Goal: Task Accomplishment & Management: Manage account settings

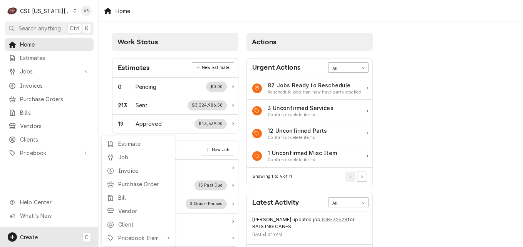
click at [65, 9] on html "C CSI Kansas City. VS Search anything Ctrl K Home Estimates Jobs Jobs Job Serie…" at bounding box center [261, 123] width 523 height 247
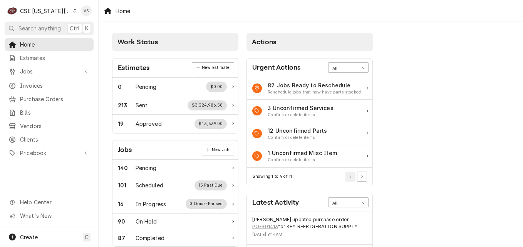
click at [73, 12] on icon "Dynamic Content Wrapper" at bounding box center [74, 11] width 3 height 4
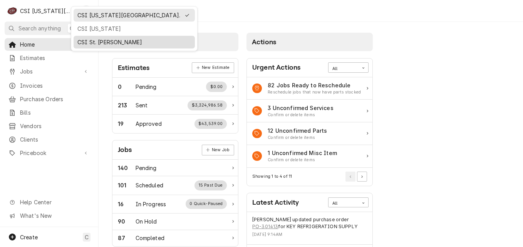
click at [95, 42] on div "CSI St. [PERSON_NAME]" at bounding box center [134, 42] width 114 height 8
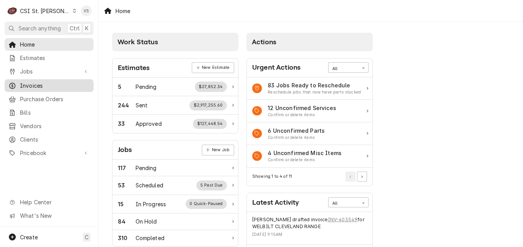
click at [44, 84] on span "Invoices" at bounding box center [55, 86] width 70 height 8
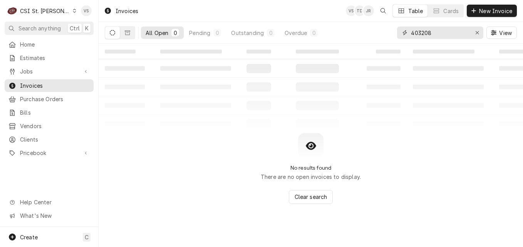
drag, startPoint x: 409, startPoint y: 32, endPoint x: 404, endPoint y: 32, distance: 4.6
click at [404, 32] on div "403208" at bounding box center [440, 33] width 86 height 12
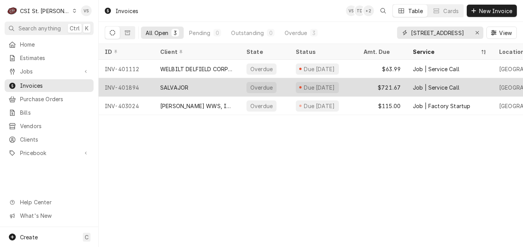
type input "700 broadway"
click at [210, 89] on div "SALVAJOR" at bounding box center [197, 87] width 86 height 18
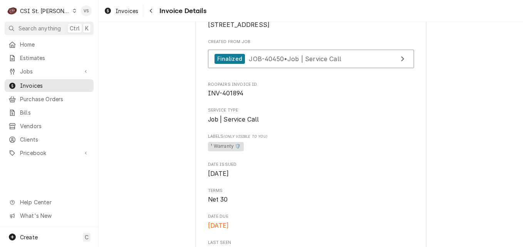
scroll to position [193, 0]
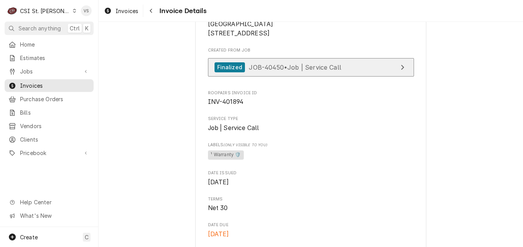
click at [285, 73] on div "Finalized JOB-40450 • Job | Service Call" at bounding box center [278, 67] width 127 height 10
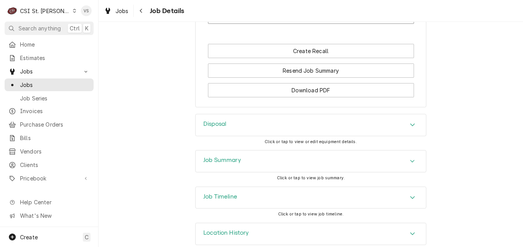
scroll to position [746, 0]
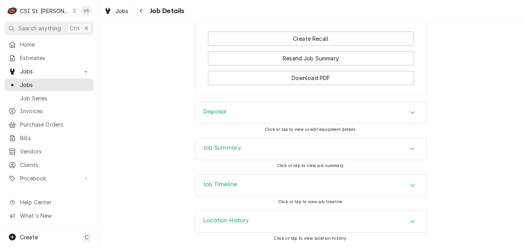
click at [410, 184] on icon "Accordion Header" at bounding box center [412, 185] width 5 height 6
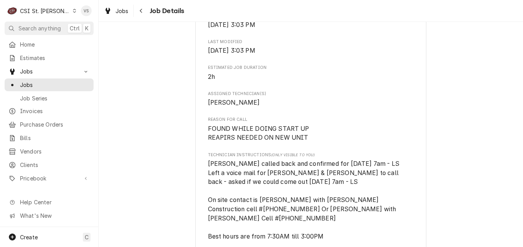
scroll to position [270, 0]
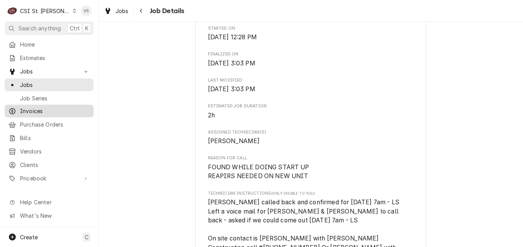
click at [34, 110] on span "Invoices" at bounding box center [55, 111] width 70 height 8
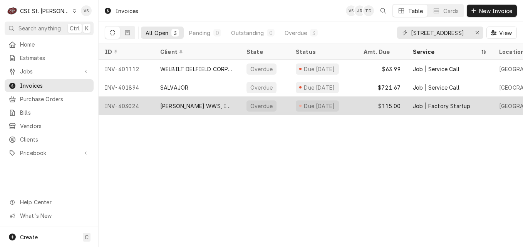
click at [190, 103] on div "[PERSON_NAME] WWS, INC." at bounding box center [197, 106] width 74 height 8
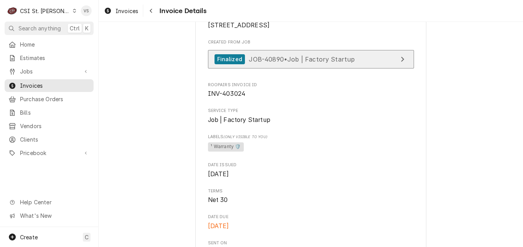
click at [295, 63] on span "JOB-40890 • Job | Factory Startup" at bounding box center [302, 59] width 106 height 8
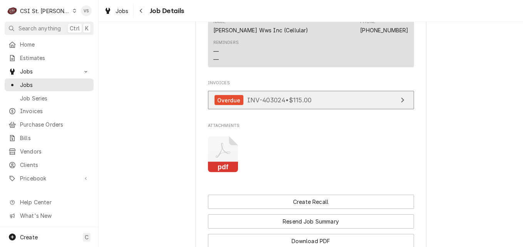
scroll to position [670, 0]
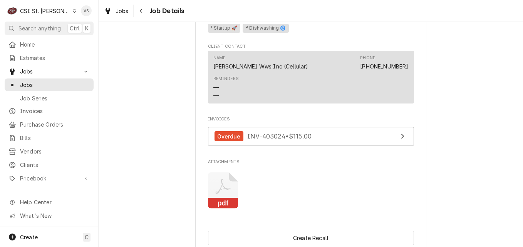
click at [222, 187] on icon "Attachments" at bounding box center [223, 191] width 30 height 37
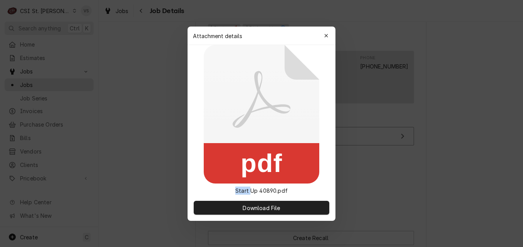
click at [222, 187] on div "pdf Start Up 40890.pdf" at bounding box center [262, 120] width 148 height 150
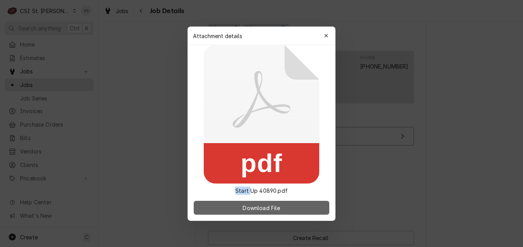
drag, startPoint x: 222, startPoint y: 187, endPoint x: 253, endPoint y: 207, distance: 36.5
click at [253, 207] on span "Download File" at bounding box center [261, 208] width 40 height 8
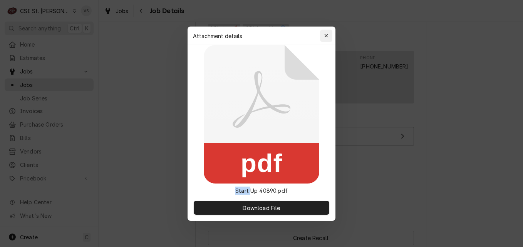
click at [324, 34] on icon "button" at bounding box center [326, 35] width 4 height 5
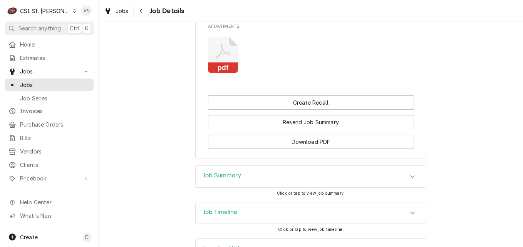
scroll to position [824, 0]
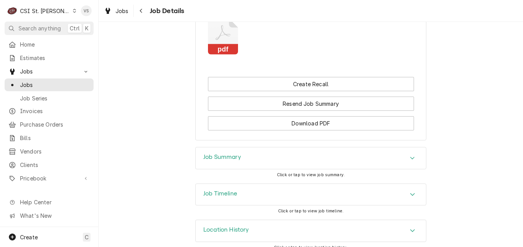
click at [407, 190] on div "Accordion Header" at bounding box center [413, 194] width 12 height 9
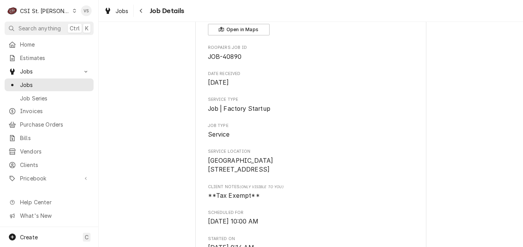
scroll to position [15, 0]
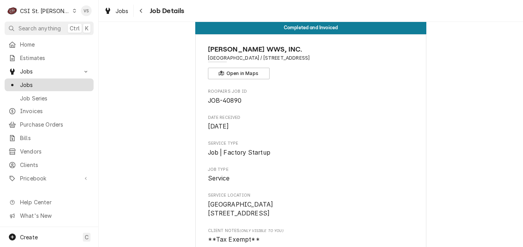
click at [46, 83] on span "Jobs" at bounding box center [55, 85] width 70 height 8
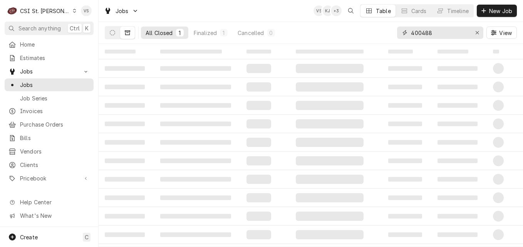
drag, startPoint x: 446, startPoint y: 34, endPoint x: 409, endPoint y: 33, distance: 37.0
click at [404, 32] on div "400488" at bounding box center [440, 33] width 86 height 12
type input "v"
type input "e"
type input "venice elementary"
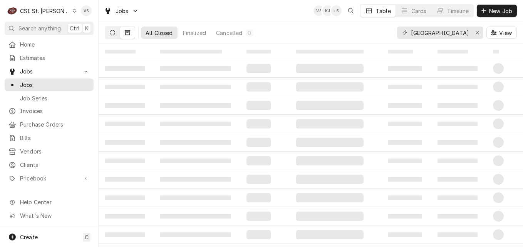
click at [116, 32] on button "Dynamic Content Wrapper" at bounding box center [112, 33] width 15 height 12
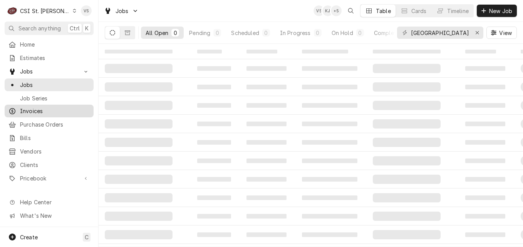
click at [39, 109] on span "Invoices" at bounding box center [55, 111] width 70 height 8
click at [31, 109] on span "Invoices" at bounding box center [55, 111] width 70 height 8
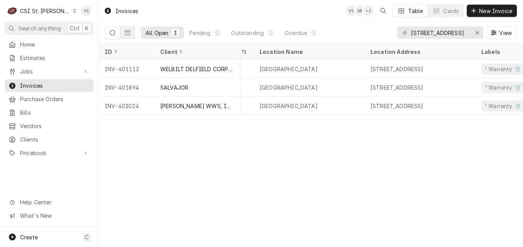
scroll to position [0, 233]
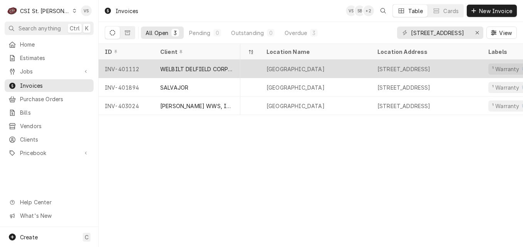
drag, startPoint x: 352, startPoint y: 70, endPoint x: 266, endPoint y: 67, distance: 86.7
click at [266, 67] on div "[GEOGRAPHIC_DATA]" at bounding box center [315, 69] width 111 height 18
drag, startPoint x: 266, startPoint y: 67, endPoint x: 277, endPoint y: 66, distance: 11.6
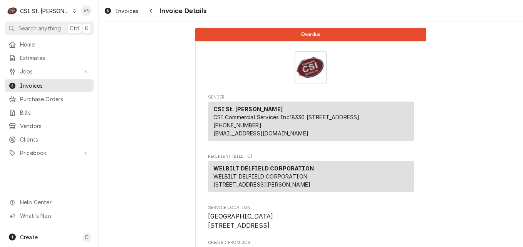
click at [302, 73] on img "Invoice Details" at bounding box center [311, 67] width 32 height 32
click at [29, 70] on span "Jobs" at bounding box center [49, 71] width 58 height 8
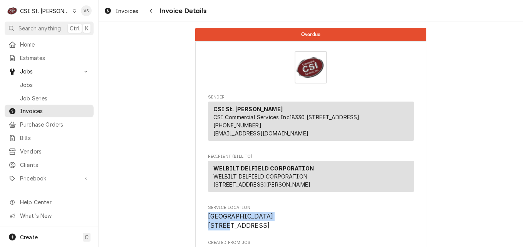
drag, startPoint x: 299, startPoint y: 230, endPoint x: 206, endPoint y: 232, distance: 92.5
click at [208, 230] on span "VENICE ELEMENTARY SCHOOL 700 Broadway Venice, IL 62090" at bounding box center [311, 221] width 206 height 18
drag, startPoint x: 206, startPoint y: 232, endPoint x: 211, endPoint y: 232, distance: 5.4
copy span "VENICE ELEMENTARY SCHOOL"
click at [35, 84] on span "Jobs" at bounding box center [55, 85] width 70 height 8
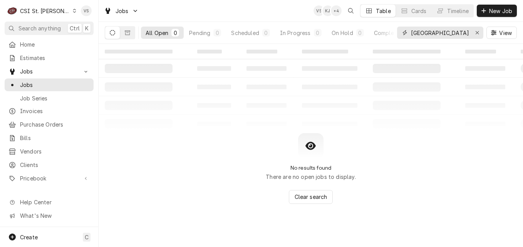
click at [412, 32] on input "[GEOGRAPHIC_DATA]" at bounding box center [440, 33] width 58 height 12
paste input "[GEOGRAPHIC_DATA]"
type input "[GEOGRAPHIC_DATA]"
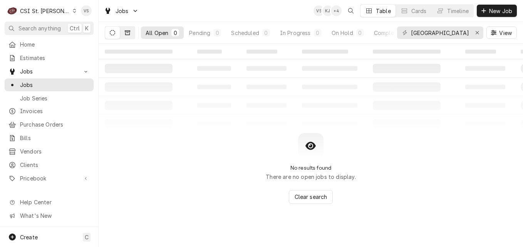
click at [130, 37] on button "Dynamic Content Wrapper" at bounding box center [127, 33] width 15 height 12
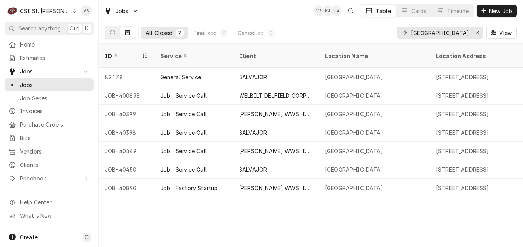
scroll to position [0, 325]
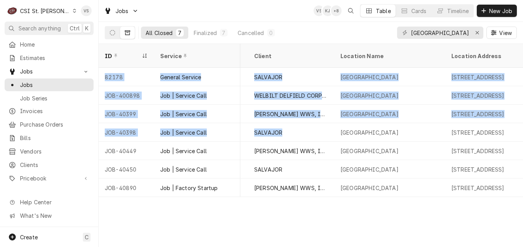
drag, startPoint x: 288, startPoint y: 125, endPoint x: 282, endPoint y: 206, distance: 81.1
click at [282, 206] on div "ID Service State Labels Job Type Priority Techs Date Received Client Location N…" at bounding box center [311, 145] width 424 height 203
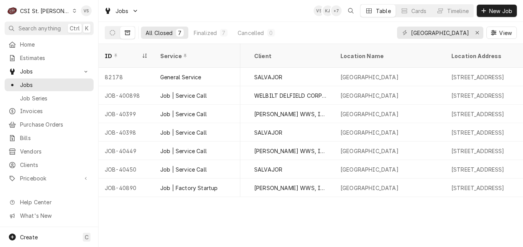
click at [402, 198] on div "ID Service State Labels Job Type Priority Techs Date Received Client Location N…" at bounding box center [311, 145] width 424 height 203
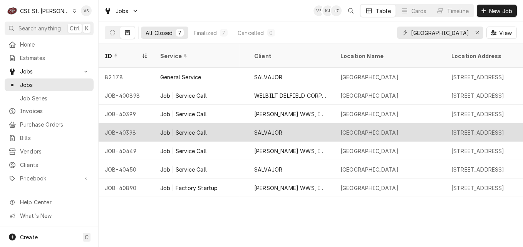
click at [270, 129] on div "SALVAJOR" at bounding box center [268, 133] width 28 height 8
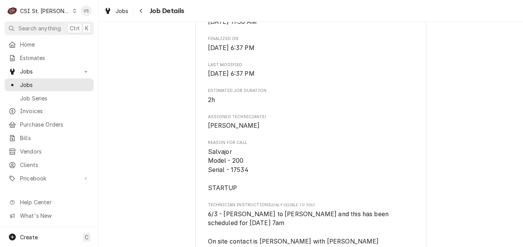
scroll to position [270, 0]
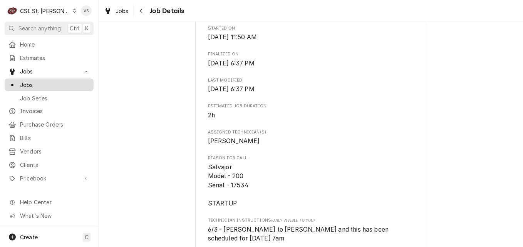
click at [42, 84] on span "Jobs" at bounding box center [55, 85] width 70 height 8
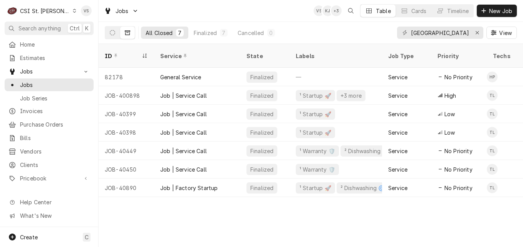
click at [322, 196] on div "ID Service State Labels Job Type Priority Techs Date Received Client Location N…" at bounding box center [311, 145] width 424 height 203
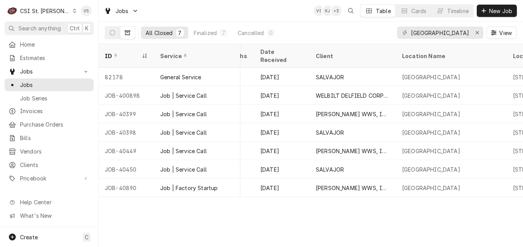
scroll to position [0, 248]
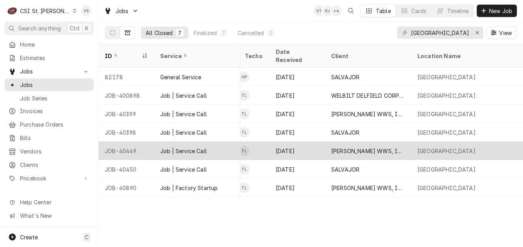
click at [190, 147] on div "Job | Service Call" at bounding box center [183, 151] width 47 height 8
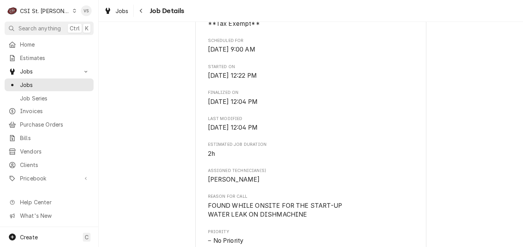
scroll to position [193, 0]
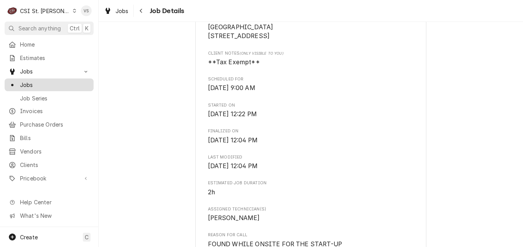
click at [36, 82] on span "Jobs" at bounding box center [55, 85] width 70 height 8
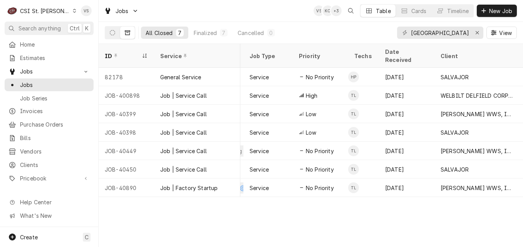
scroll to position [0, 154]
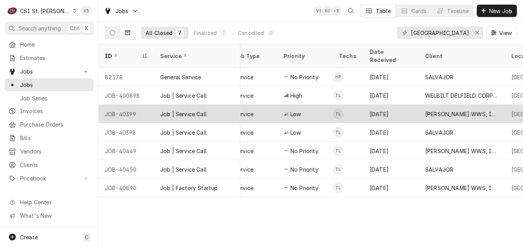
click at [260, 105] on div "Service" at bounding box center [252, 114] width 49 height 18
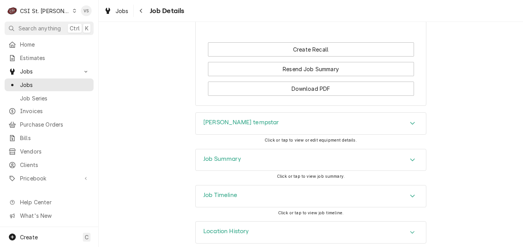
scroll to position [792, 0]
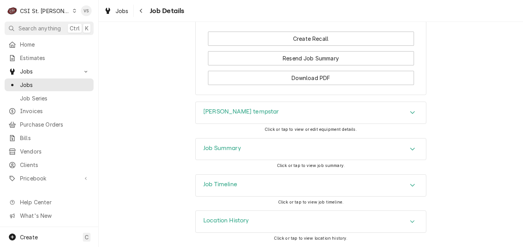
click at [266, 157] on div "Job Summary" at bounding box center [311, 150] width 230 height 22
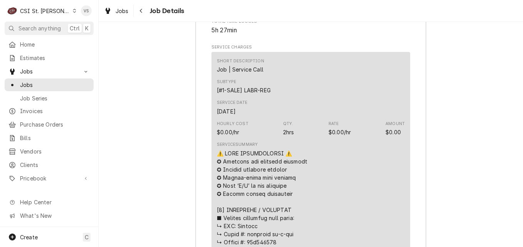
scroll to position [984, 0]
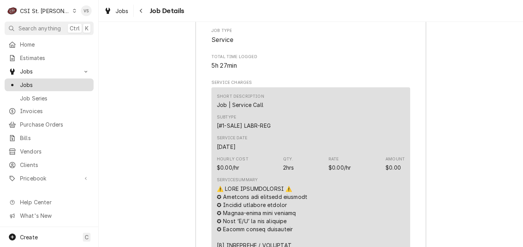
click at [45, 83] on span "Jobs" at bounding box center [55, 85] width 70 height 8
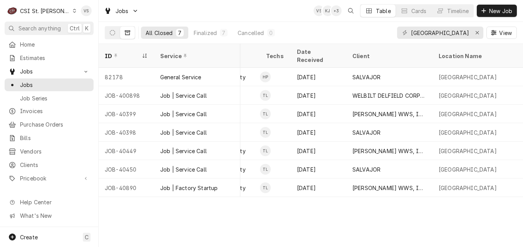
scroll to position [0, 231]
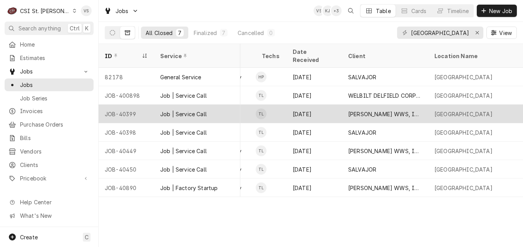
click at [311, 107] on div "[DATE]" at bounding box center [314, 114] width 55 height 18
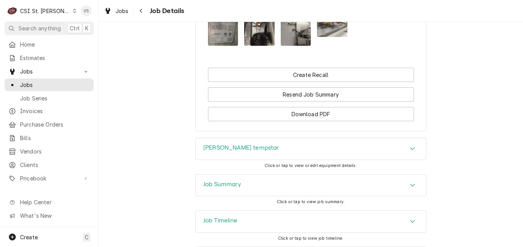
scroll to position [792, 0]
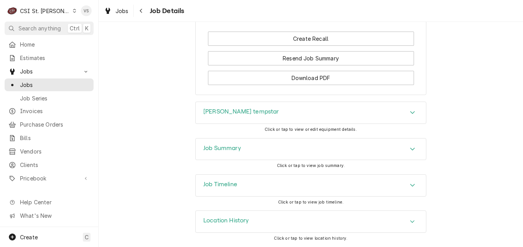
click at [410, 186] on icon "Accordion Header" at bounding box center [412, 185] width 5 height 3
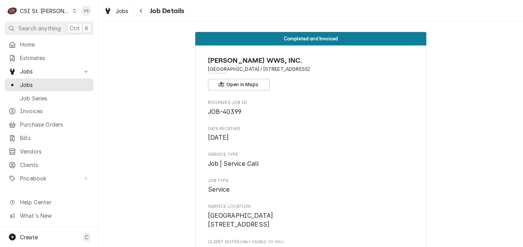
scroll to position [0, 0]
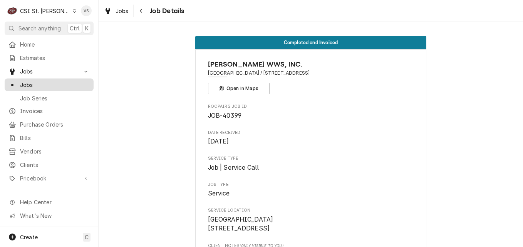
click at [37, 82] on span "Jobs" at bounding box center [55, 85] width 70 height 8
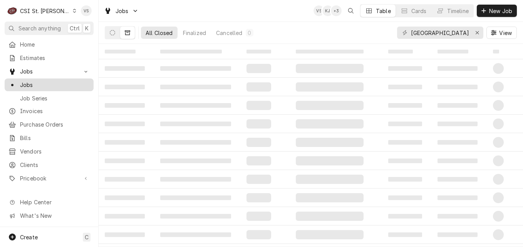
click at [65, 87] on link "Jobs" at bounding box center [49, 85] width 89 height 13
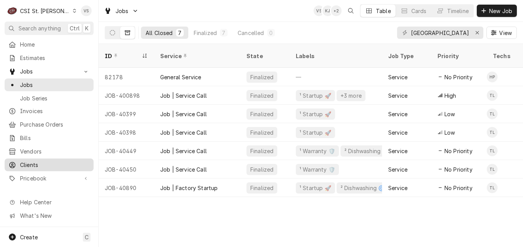
click at [28, 161] on span "Clients" at bounding box center [55, 165] width 70 height 8
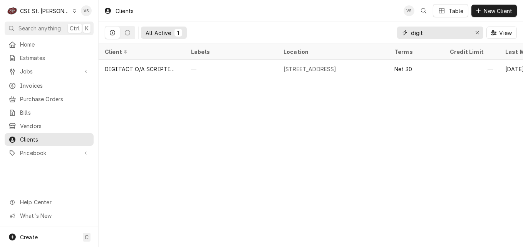
drag, startPoint x: 426, startPoint y: 34, endPoint x: 409, endPoint y: 33, distance: 17.7
click at [409, 33] on div "digit" at bounding box center [440, 33] width 86 height 12
click at [426, 31] on input "digit" at bounding box center [440, 33] width 58 height 12
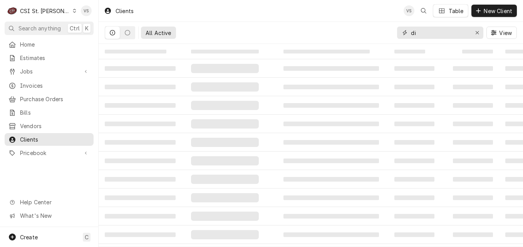
type input "d"
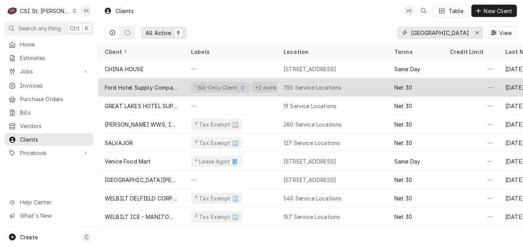
type input "venice"
click at [170, 85] on div "Ford Hotel Supply Company" at bounding box center [142, 88] width 74 height 8
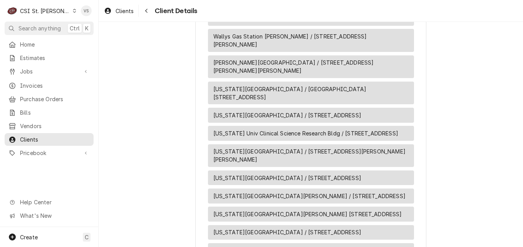
scroll to position [14825, 0]
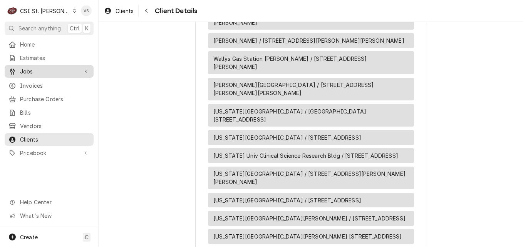
click at [32, 69] on span "Jobs" at bounding box center [49, 71] width 58 height 8
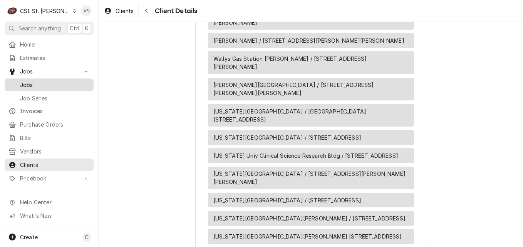
click at [33, 84] on span "Jobs" at bounding box center [55, 85] width 70 height 8
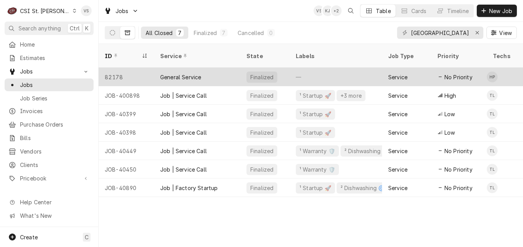
click at [324, 70] on div "—" at bounding box center [336, 77] width 92 height 18
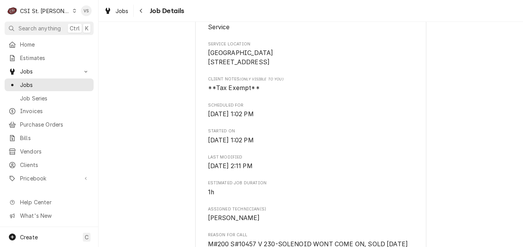
scroll to position [347, 0]
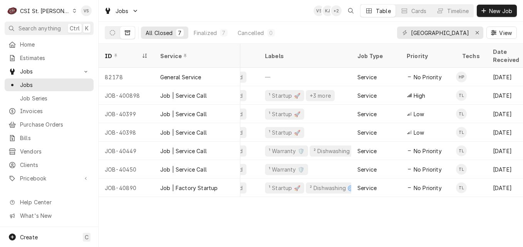
scroll to position [0, 41]
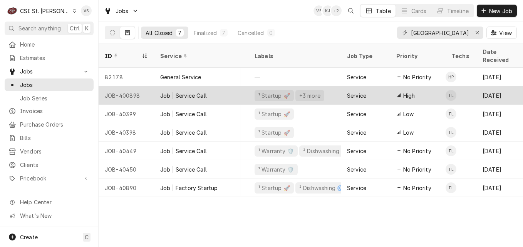
click at [228, 89] on div "Job | Service Call" at bounding box center [197, 95] width 86 height 18
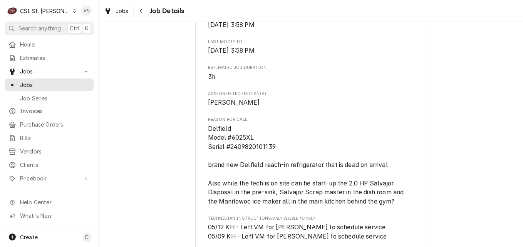
scroll to position [347, 0]
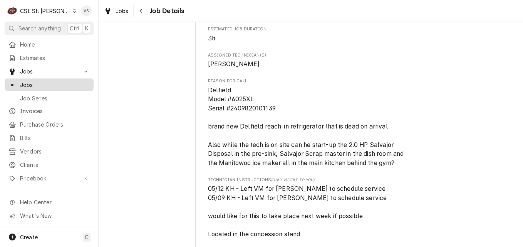
click at [46, 87] on link "Jobs" at bounding box center [49, 85] width 89 height 13
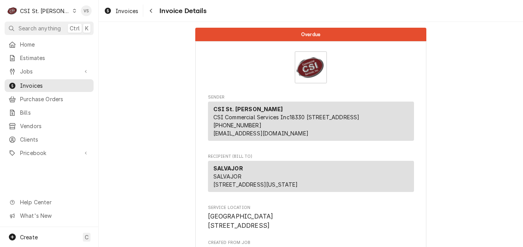
scroll to position [193, 0]
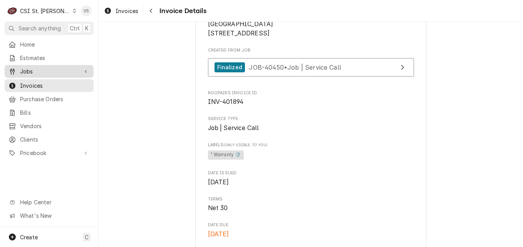
click at [35, 72] on span "Jobs" at bounding box center [49, 71] width 58 height 8
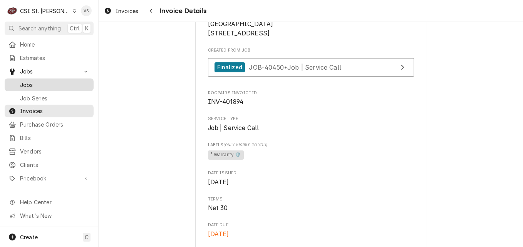
click at [38, 84] on span "Jobs" at bounding box center [55, 85] width 70 height 8
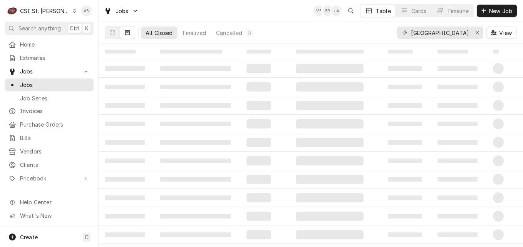
drag, startPoint x: 410, startPoint y: 32, endPoint x: 466, endPoint y: 35, distance: 56.4
click at [466, 35] on div "VENICE ELEMENTARY SCHOOL" at bounding box center [440, 33] width 86 height 12
drag, startPoint x: 409, startPoint y: 31, endPoint x: 71, endPoint y: 69, distance: 340.3
click at [462, 37] on div "[GEOGRAPHIC_DATA]" at bounding box center [440, 33] width 86 height 12
click at [413, 31] on input "[GEOGRAPHIC_DATA]" at bounding box center [440, 33] width 58 height 12
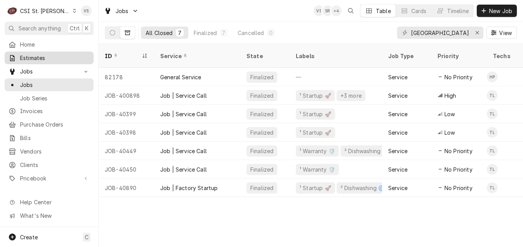
click at [38, 57] on span "Estimates" at bounding box center [55, 58] width 70 height 8
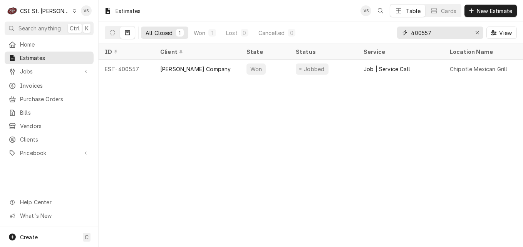
click at [402, 35] on div "400557" at bounding box center [440, 33] width 86 height 12
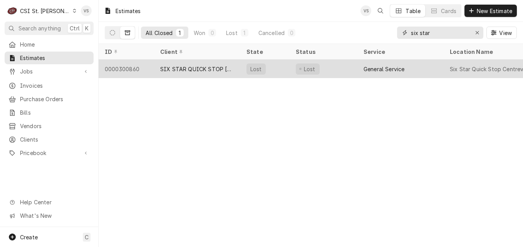
type input "six star"
click at [194, 69] on div "SIX STAR QUICK STOP [GEOGRAPHIC_DATA]" at bounding box center [197, 69] width 74 height 8
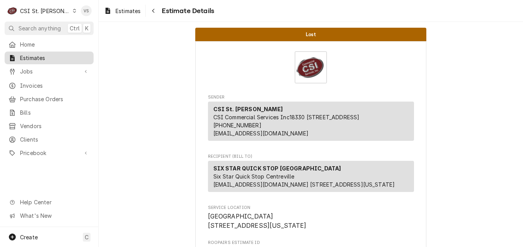
click at [45, 56] on span "Estimates" at bounding box center [55, 58] width 70 height 8
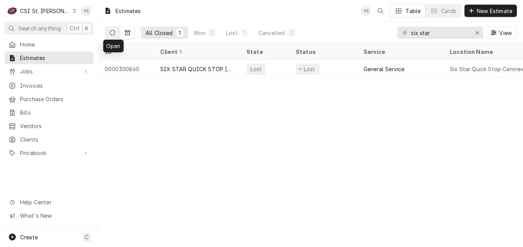
click at [112, 34] on icon "Dynamic Content Wrapper" at bounding box center [112, 32] width 5 height 5
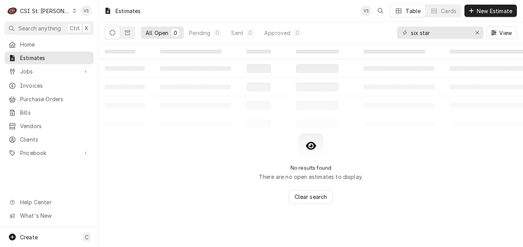
click at [112, 34] on icon "Dynamic Content Wrapper" at bounding box center [112, 32] width 5 height 5
click at [35, 69] on span "Jobs" at bounding box center [49, 71] width 58 height 8
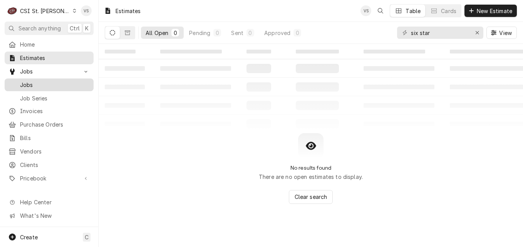
click at [32, 81] on span "Jobs" at bounding box center [55, 85] width 70 height 8
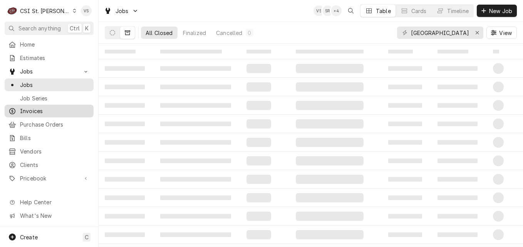
click at [32, 112] on span "Invoices" at bounding box center [55, 111] width 70 height 8
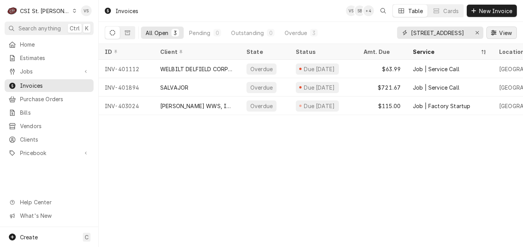
drag, startPoint x: 411, startPoint y: 31, endPoint x: 490, endPoint y: 33, distance: 79.4
click at [490, 33] on div "700 broadway View" at bounding box center [457, 33] width 120 height 22
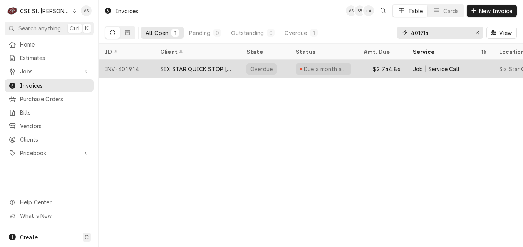
type input "401914"
click at [206, 69] on div "SIX STAR QUICK STOP CENTREVILLE" at bounding box center [197, 69] width 74 height 8
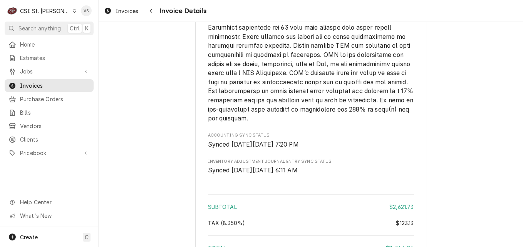
scroll to position [1655, 0]
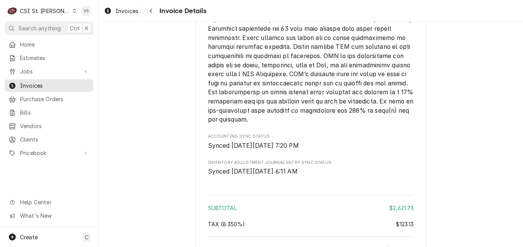
click at [73, 12] on icon "Dynamic Content Wrapper" at bounding box center [74, 11] width 3 height 4
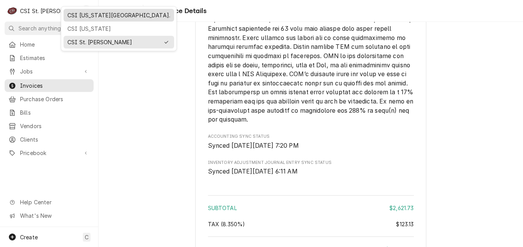
click at [83, 20] on div "CSI [US_STATE][GEOGRAPHIC_DATA]." at bounding box center [119, 15] width 111 height 13
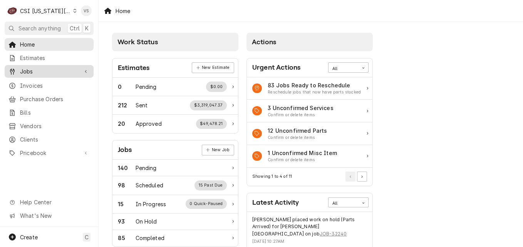
click at [33, 71] on span "Jobs" at bounding box center [49, 71] width 58 height 8
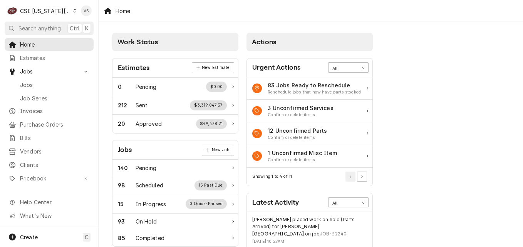
click at [29, 84] on span "Jobs" at bounding box center [55, 85] width 70 height 8
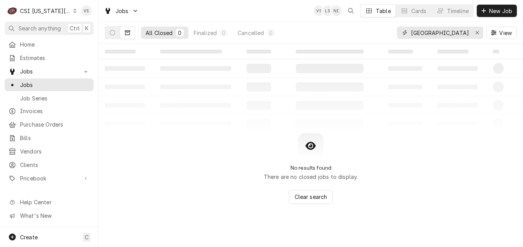
click at [411, 33] on input "VENICE ELEMENTARY SCHOOL" at bounding box center [440, 33] width 58 height 12
drag, startPoint x: 409, startPoint y: 33, endPoint x: 441, endPoint y: 44, distance: 34.0
click at [514, 31] on div "VENICE ELEMENTARY SCHOOL View" at bounding box center [457, 33] width 120 height 22
click at [467, 35] on input "VENICE ELEMENTARY SCHOOL" at bounding box center [440, 33] width 58 height 12
drag, startPoint x: 469, startPoint y: 33, endPoint x: 447, endPoint y: 34, distance: 22.4
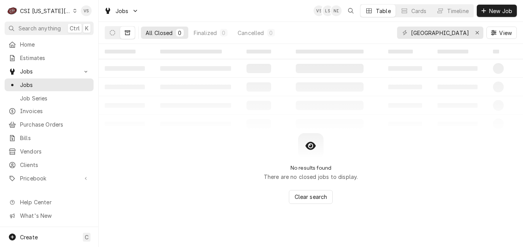
click at [449, 34] on div "VENICE ELEMENTARY SCHOOL" at bounding box center [440, 33] width 86 height 12
drag, startPoint x: 412, startPoint y: 34, endPoint x: 471, endPoint y: 33, distance: 58.9
click at [471, 33] on div "VENICE ELEMENTARY SCHOOL" at bounding box center [440, 33] width 86 height 12
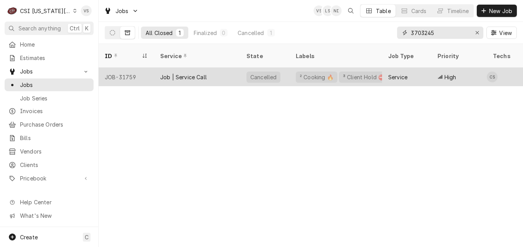
type input "3703245"
click at [175, 73] on div "Job | Service Call" at bounding box center [183, 77] width 47 height 8
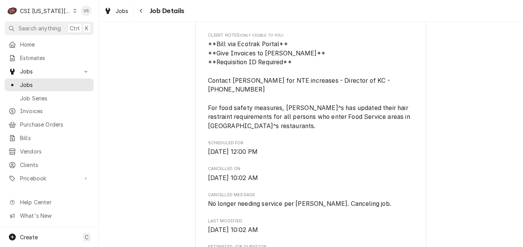
scroll to position [347, 0]
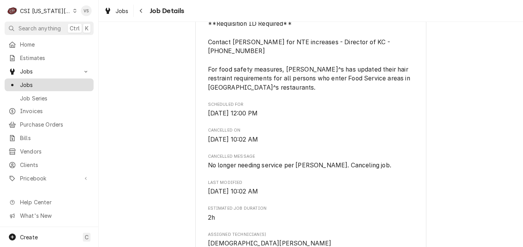
click at [33, 84] on span "Jobs" at bounding box center [55, 85] width 70 height 8
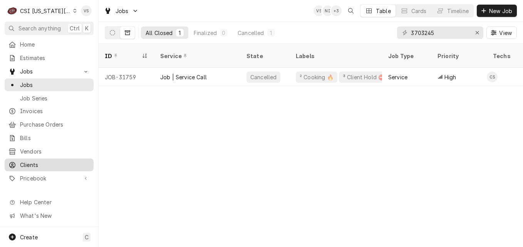
click at [38, 161] on span "Clients" at bounding box center [55, 165] width 70 height 8
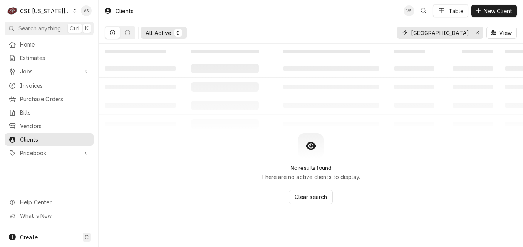
drag, startPoint x: 434, startPoint y: 32, endPoint x: 404, endPoint y: 35, distance: 30.9
click at [406, 35] on div "[GEOGRAPHIC_DATA]" at bounding box center [440, 33] width 86 height 12
click at [438, 32] on input "venice" at bounding box center [440, 33] width 58 height 12
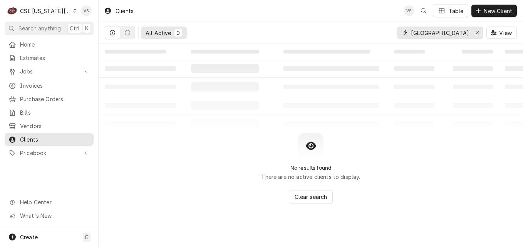
click at [395, 34] on div "All Active 0 venice View" at bounding box center [311, 33] width 412 height 22
drag, startPoint x: 440, startPoint y: 35, endPoint x: 406, endPoint y: 35, distance: 33.9
click at [406, 35] on div "woodridge" at bounding box center [440, 33] width 86 height 12
type input "n"
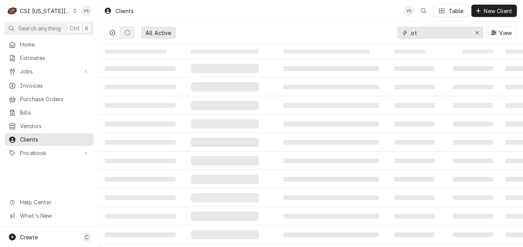
type input "o"
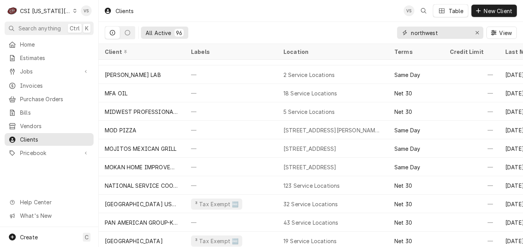
scroll to position [902, 0]
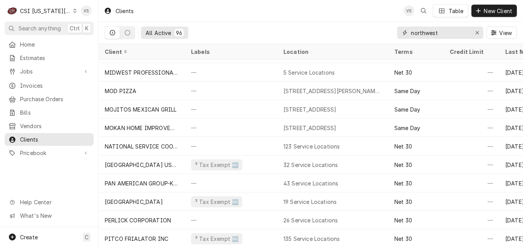
type input "northwest"
click at [71, 12] on div "C CSI Kansas City." at bounding box center [42, 10] width 74 height 15
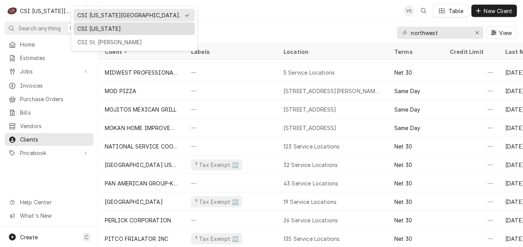
click at [85, 28] on div "CSI [US_STATE]" at bounding box center [134, 29] width 114 height 8
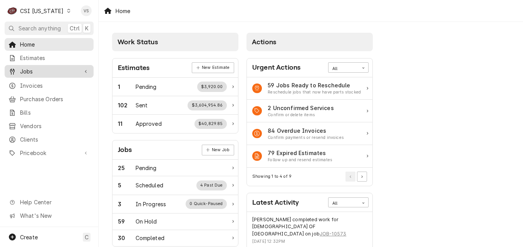
click at [29, 71] on span "Jobs" at bounding box center [49, 71] width 58 height 8
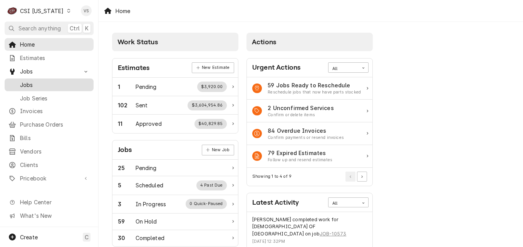
click at [30, 81] on span "Jobs" at bounding box center [55, 85] width 70 height 8
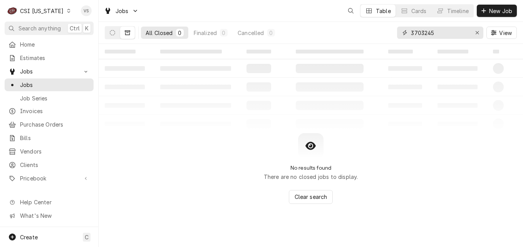
click at [436, 34] on input "3703245" at bounding box center [440, 33] width 58 height 12
drag, startPoint x: 436, startPoint y: 34, endPoint x: 403, endPoint y: 34, distance: 32.7
click at [403, 34] on div "3703245" at bounding box center [440, 33] width 86 height 12
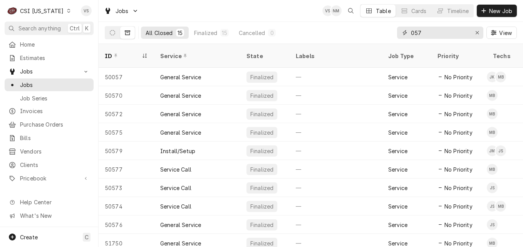
click at [411, 32] on input "057" at bounding box center [440, 33] width 58 height 12
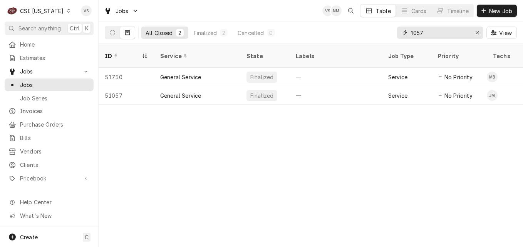
click at [426, 30] on input "1057" at bounding box center [440, 33] width 58 height 12
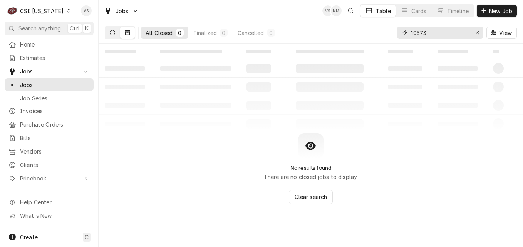
type input "10573"
click at [114, 35] on icon "Dynamic Content Wrapper" at bounding box center [112, 32] width 5 height 5
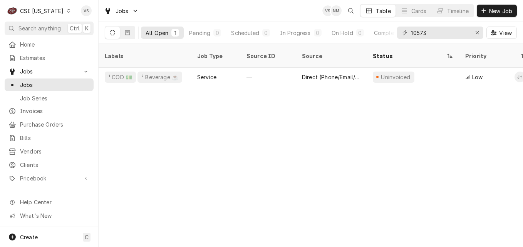
click at [375, 83] on div "Labels Job Type Source ID Source Status Priority Techs Date Received Client Loc…" at bounding box center [311, 145] width 424 height 203
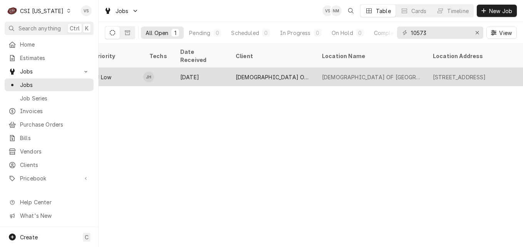
click at [219, 69] on div "Sep 4" at bounding box center [201, 77] width 55 height 18
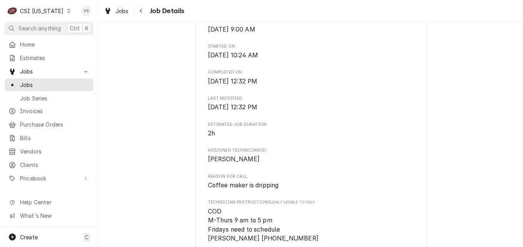
scroll to position [154, 0]
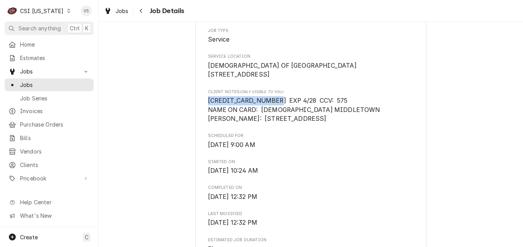
drag, startPoint x: 205, startPoint y: 107, endPoint x: 271, endPoint y: 112, distance: 66.4
click at [271, 112] on span "[CREDIT_CARD_NUMBER] EXP 4/28 CCV: 575 NAME ON CARD: [DEMOGRAPHIC_DATA] MIDDLET…" at bounding box center [295, 109] width 174 height 25
drag, startPoint x: 271, startPoint y: 112, endPoint x: 256, endPoint y: 109, distance: 15.8
copy span "[CREDIT_CARD_NUMBER]"
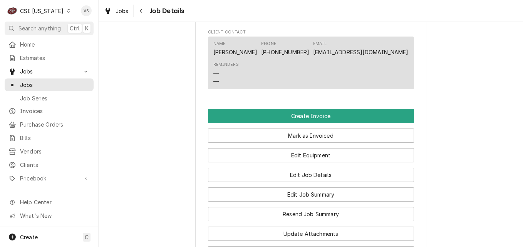
scroll to position [655, 0]
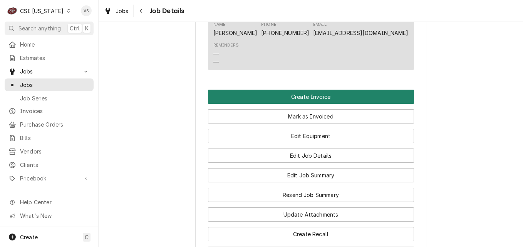
click at [286, 104] on button "Create Invoice" at bounding box center [311, 97] width 206 height 14
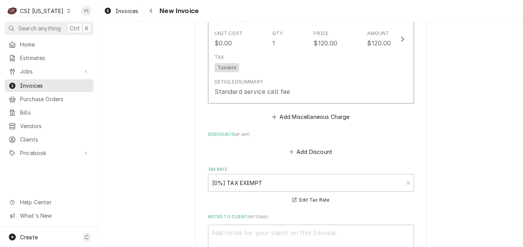
scroll to position [1656, 0]
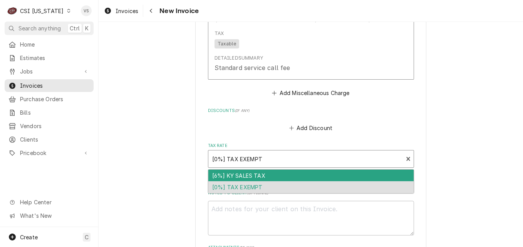
click at [226, 152] on div "Tax Rate" at bounding box center [305, 159] width 187 height 14
click at [229, 170] on div "[6%] KY SALES TAX" at bounding box center [310, 176] width 205 height 12
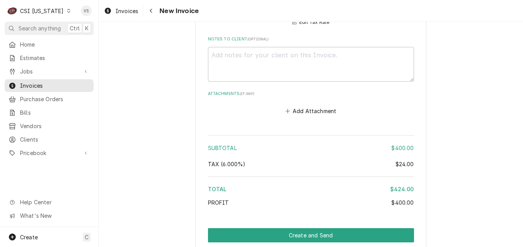
scroll to position [1833, 0]
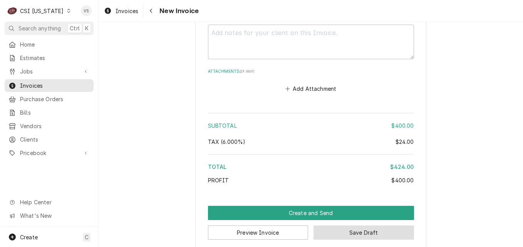
click at [362, 226] on button "Save Draft" at bounding box center [364, 233] width 101 height 14
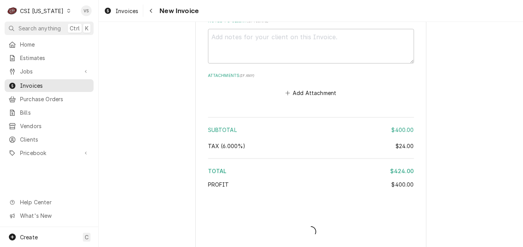
type textarea "x"
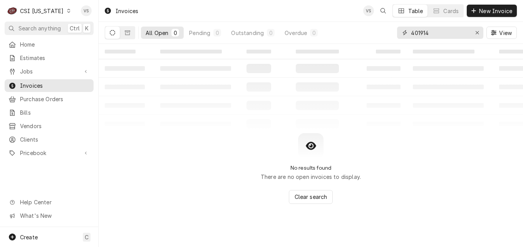
click at [392, 34] on div "All Open 0 Pending 0 Outstanding 0 Overdue 0 401914 View" at bounding box center [311, 33] width 412 height 22
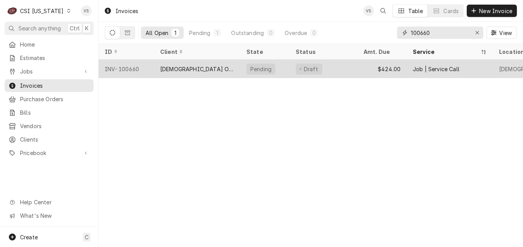
type input "100660"
click at [216, 72] on div "[DEMOGRAPHIC_DATA] OF [GEOGRAPHIC_DATA]" at bounding box center [197, 69] width 86 height 18
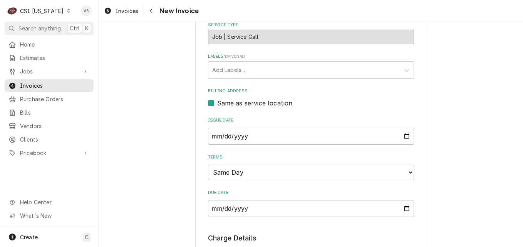
scroll to position [501, 0]
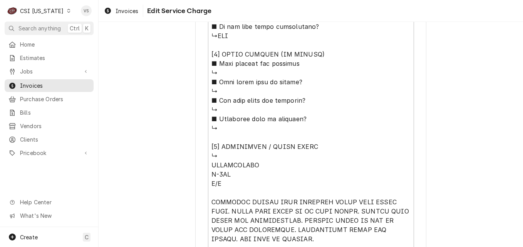
scroll to position [809, 0]
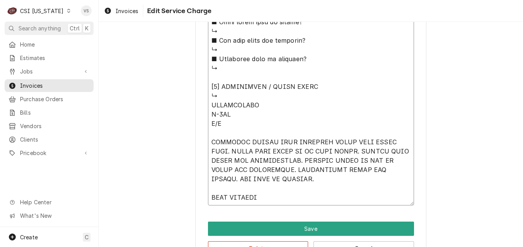
type textarea "x"
type textarea "⚠️ 𝗙𝗢𝗥𝗠 𝗜𝗡𝗦𝗧𝗥𝗨𝗖𝗧𝗜𝗢𝗡𝗦 ⚠️ ✪ 𝗖𝗼𝗺𝗽𝗹𝗲𝘁𝗲 𝗮𝗹𝗹 𝗿𝗲𝗹𝗲𝘃𝗮𝗻𝘁 𝘀𝗲𝗰𝘁𝗶𝗼𝗻𝘀 ✪ 𝗣𝗿𝗼𝘃𝗶𝗱𝗲 𝗱𝗲𝘁𝗮𝗶𝗹𝗲𝗱 𝗮𝗻𝘀…"
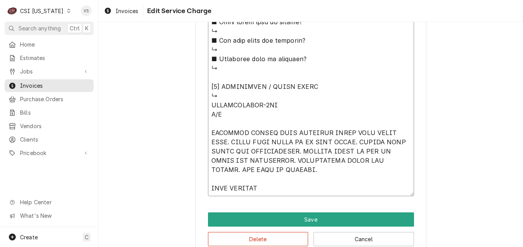
type textarea "x"
type textarea "⚠️ 𝗙𝗢𝗥𝗠 𝗜𝗡𝗦𝗧𝗥𝗨𝗖𝗧𝗜𝗢𝗡𝗦 ⚠️ ✪ 𝗖𝗼𝗺𝗽𝗹𝗲𝘁𝗲 𝗮𝗹𝗹 𝗿𝗲𝗹𝗲𝘃𝗮𝗻𝘁 𝘀𝗲𝗰𝘁𝗶𝗼𝗻𝘀 ✪ 𝗣𝗿𝗼𝘃𝗶𝗱𝗲 𝗱𝗲𝘁𝗮𝗶𝗹𝗲𝗱 𝗮𝗻𝘀…"
type textarea "x"
type textarea "⚠️ 𝗙𝗢𝗥𝗠 𝗜𝗡𝗦𝗧𝗥𝗨𝗖𝗧𝗜𝗢𝗡𝗦 ⚠️ ✪ 𝗖𝗼𝗺𝗽𝗹𝗲𝘁𝗲 𝗮𝗹𝗹 𝗿𝗲𝗹𝗲𝘃𝗮𝗻𝘁 𝘀𝗲𝗰𝘁𝗶𝗼𝗻𝘀 ✪ 𝗣𝗿𝗼𝘃𝗶𝗱𝗲 𝗱𝗲𝘁𝗮𝗶𝗹𝗲𝗱 𝗮𝗻𝘀…"
type textarea "x"
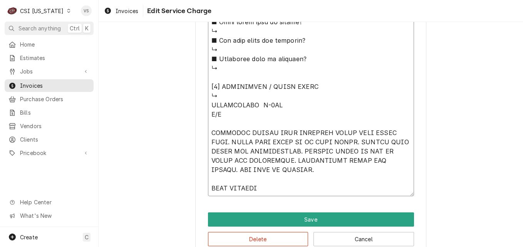
type textarea "⚠️ 𝗙𝗢𝗥𝗠 𝗜𝗡𝗦𝗧𝗥𝗨𝗖𝗧𝗜𝗢𝗡𝗦 ⚠️ ✪ 𝗖𝗼𝗺𝗽𝗹𝗲𝘁𝗲 𝗮𝗹𝗹 𝗿𝗲𝗹𝗲𝘃𝗮𝗻𝘁 𝘀𝗲𝗰𝘁𝗶𝗼𝗻𝘀 ✪ 𝗣𝗿𝗼𝘃𝗶𝗱𝗲 𝗱𝗲𝘁𝗮𝗶𝗹𝗲𝗱 𝗮𝗻𝘀…"
type textarea "x"
type textarea "⚠️ 𝗙𝗢𝗥𝗠 𝗜𝗡𝗦𝗧𝗥𝗨𝗖𝗧𝗜𝗢𝗡𝗦 ⚠️ ✪ 𝗖𝗼𝗺𝗽𝗹𝗲𝘁𝗲 𝗮𝗹𝗹 𝗿𝗲𝗹𝗲𝘃𝗮𝗻𝘁 𝘀𝗲𝗰𝘁𝗶𝗼𝗻𝘀 ✪ 𝗣𝗿𝗼𝘃𝗶𝗱𝗲 𝗱𝗲𝘁𝗮𝗶𝗹𝗲𝗱 𝗮𝗻𝘀…"
type textarea "x"
type textarea "⚠️ 𝗙𝗢𝗥𝗠 𝗜𝗡𝗦𝗧𝗥𝗨𝗖𝗧𝗜𝗢𝗡𝗦 ⚠️ ✪ 𝗖𝗼𝗺𝗽𝗹𝗲𝘁𝗲 𝗮𝗹𝗹 𝗿𝗲𝗹𝗲𝘃𝗮𝗻𝘁 𝘀𝗲𝗰𝘁𝗶𝗼𝗻𝘀 ✪ 𝗣𝗿𝗼𝘃𝗶𝗱𝗲 𝗱𝗲𝘁𝗮𝗶𝗹𝗲𝗱 𝗮𝗻𝘀…"
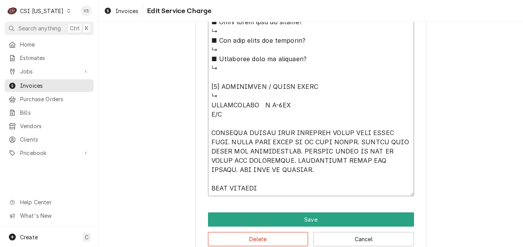
type textarea "x"
type textarea "⚠️ 𝗙𝗢𝗥𝗠 𝗜𝗡𝗦𝗧𝗥𝗨𝗖𝗧𝗜𝗢𝗡𝗦 ⚠️ ✪ 𝗖𝗼𝗺𝗽𝗹𝗲𝘁𝗲 𝗮𝗹𝗹 𝗿𝗲𝗹𝗲𝘃𝗮𝗻𝘁 𝘀𝗲𝗰𝘁𝗶𝗼𝗻𝘀 ✪ 𝗣𝗿𝗼𝘃𝗶𝗱𝗲 𝗱𝗲𝘁𝗮𝗶𝗹𝗲𝗱 𝗮𝗻𝘀…"
type textarea "x"
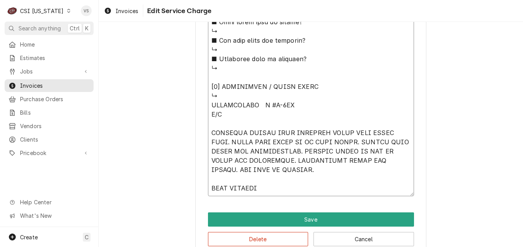
type textarea "⚠️ 𝗙𝗢𝗥𝗠 𝗜𝗡𝗦𝗧𝗥𝗨𝗖𝗧𝗜𝗢𝗡𝗦 ⚠️ ✪ 𝗖𝗼𝗺𝗽𝗹𝗲𝘁𝗲 𝗮𝗹𝗹 𝗿𝗲𝗹𝗲𝘃𝗮𝗻𝘁 𝘀𝗲𝗰𝘁𝗶𝗼𝗻𝘀 ✪ 𝗣𝗿𝗼𝘃𝗶𝗱𝗲 𝗱𝗲𝘁𝗮𝗶𝗹𝗲𝗱 𝗮𝗻𝘀…"
type textarea "x"
type textarea "⚠️ 𝗙𝗢𝗥𝗠 𝗜𝗡𝗦𝗧𝗥𝗨𝗖𝗧𝗜𝗢𝗡𝗦 ⚠️ ✪ 𝗖𝗼𝗺𝗽𝗹𝗲𝘁𝗲 𝗮𝗹𝗹 𝗿𝗲𝗹𝗲𝘃𝗮𝗻𝘁 𝘀𝗲𝗰𝘁𝗶𝗼𝗻𝘀 ✪ 𝗣𝗿𝗼𝘃𝗶𝗱𝗲 𝗱𝗲𝘁𝗮𝗶𝗹𝗲𝗱 𝗮𝗻𝘀…"
type textarea "x"
type textarea "⚠️ 𝗙𝗢𝗥𝗠 𝗜𝗡𝗦𝗧𝗥𝗨𝗖𝗧𝗜𝗢𝗡𝗦 ⚠️ ✪ 𝗖𝗼𝗺𝗽𝗹𝗲𝘁𝗲 𝗮𝗹𝗹 𝗿𝗲𝗹𝗲𝘃𝗮𝗻𝘁 𝘀𝗲𝗰𝘁𝗶𝗼𝗻𝘀 ✪ 𝗣𝗿𝗼𝘃𝗶𝗱𝗲 𝗱𝗲𝘁𝗮𝗶𝗹𝗲𝗱 𝗮𝗻𝘀…"
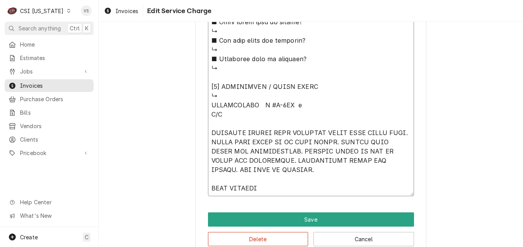
type textarea "x"
type textarea "⚠️ 𝗙𝗢𝗥𝗠 𝗜𝗡𝗦𝗧𝗥𝗨𝗖𝗧𝗜𝗢𝗡𝗦 ⚠️ ✪ 𝗖𝗼𝗺𝗽𝗹𝗲𝘁𝗲 𝗮𝗹𝗹 𝗿𝗲𝗹𝗲𝘃𝗮𝗻𝘁 𝘀𝗲𝗰𝘁𝗶𝗼𝗻𝘀 ✪ 𝗣𝗿𝗼𝘃𝗶𝗱𝗲 𝗱𝗲𝘁𝗮𝗶𝗹𝗲𝗱 𝗮𝗻𝘀…"
type textarea "x"
type textarea "⚠️ 𝗙𝗢𝗥𝗠 𝗜𝗡𝗦𝗧𝗥𝗨𝗖𝗧𝗜𝗢𝗡𝗦 ⚠️ ✪ 𝗖𝗼𝗺𝗽𝗹𝗲𝘁𝗲 𝗮𝗹𝗹 𝗿𝗲𝗹𝗲𝘃𝗮𝗻𝘁 𝘀𝗲𝗰𝘁𝗶𝗼𝗻𝘀 ✪ 𝗣𝗿𝗼𝘃𝗶𝗱𝗲 𝗱𝗲𝘁𝗮𝗶𝗹𝗲𝗱 𝗮𝗻𝘀…"
type textarea "x"
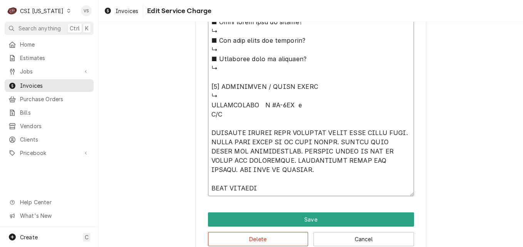
type textarea "⚠️ 𝗙𝗢𝗥𝗠 𝗜𝗡𝗦𝗧𝗥𝗨𝗖𝗧𝗜𝗢𝗡𝗦 ⚠️ ✪ 𝗖𝗼𝗺𝗽𝗹𝗲𝘁𝗲 𝗮𝗹𝗹 𝗿𝗲𝗹𝗲𝘃𝗮𝗻𝘁 𝘀𝗲𝗰𝘁𝗶𝗼𝗻𝘀 ✪ 𝗣𝗿𝗼𝘃𝗶𝗱𝗲 𝗱𝗲𝘁𝗮𝗶𝗹𝗲𝗱 𝗮𝗻𝘀…"
type textarea "x"
type textarea "⚠️ 𝗙𝗢𝗥𝗠 𝗜𝗡𝗦𝗧𝗥𝗨𝗖𝗧𝗜𝗢𝗡𝗦 ⚠️ ✪ 𝗖𝗼𝗺𝗽𝗹𝗲𝘁𝗲 𝗮𝗹𝗹 𝗿𝗲𝗹𝗲𝘃𝗮𝗻𝘁 𝘀𝗲𝗰𝘁𝗶𝗼𝗻𝘀 ✪ 𝗣𝗿𝗼𝘃𝗶𝗱𝗲 𝗱𝗲𝘁𝗮𝗶𝗹𝗲𝗱 𝗮𝗻𝘀…"
type textarea "x"
type textarea "⚠️ 𝗙𝗢𝗥𝗠 𝗜𝗡𝗦𝗧𝗥𝗨𝗖𝗧𝗜𝗢𝗡𝗦 ⚠️ ✪ 𝗖𝗼𝗺𝗽𝗹𝗲𝘁𝗲 𝗮𝗹𝗹 𝗿𝗲𝗹𝗲𝘃𝗮𝗻𝘁 𝘀𝗲𝗰𝘁𝗶𝗼𝗻𝘀 ✪ 𝗣𝗿𝗼𝘃𝗶𝗱𝗲 𝗱𝗲𝘁𝗮𝗶𝗹𝗲𝗱 𝗮𝗻𝘀…"
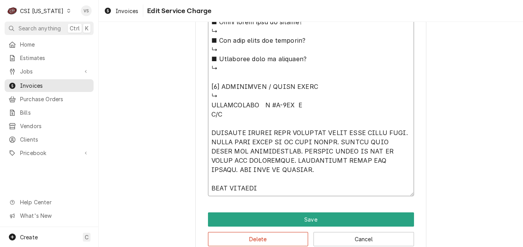
type textarea "x"
type textarea "⚠️ 𝗙𝗢𝗥𝗠 𝗜𝗡𝗦𝗧𝗥𝗨𝗖𝗧𝗜𝗢𝗡𝗦 ⚠️ ✪ 𝗖𝗼𝗺𝗽𝗹𝗲𝘁𝗲 𝗮𝗹𝗹 𝗿𝗲𝗹𝗲𝘃𝗮𝗻𝘁 𝘀𝗲𝗰𝘁𝗶𝗼𝗻𝘀 ✪ 𝗣𝗿𝗼𝘃𝗶𝗱𝗲 𝗱𝗲𝘁𝗮𝗶𝗹𝗲𝗱 𝗮𝗻𝘀…"
type textarea "x"
type textarea "⚠️ 𝗙𝗢𝗥𝗠 𝗜𝗡𝗦𝗧𝗥𝗨𝗖𝗧𝗜𝗢𝗡𝗦 ⚠️ ✪ 𝗖𝗼𝗺𝗽𝗹𝗲𝘁𝗲 𝗮𝗹𝗹 𝗿𝗲𝗹𝗲𝘃𝗮𝗻𝘁 𝘀𝗲𝗰𝘁𝗶𝗼𝗻𝘀 ✪ 𝗣𝗿𝗼𝘃𝗶𝗱𝗲 𝗱𝗲𝘁𝗮𝗶𝗹𝗲𝗱 𝗮𝗻𝘀…"
type textarea "x"
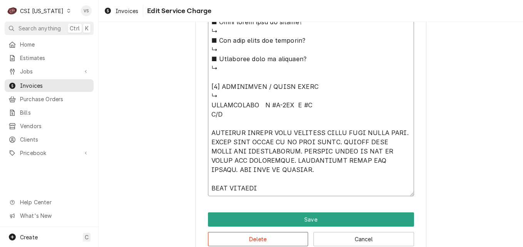
type textarea "⚠️ 𝗙𝗢𝗥𝗠 𝗜𝗡𝗦𝗧𝗥𝗨𝗖𝗧𝗜𝗢𝗡𝗦 ⚠️ ✪ 𝗖𝗼𝗺𝗽𝗹𝗲𝘁𝗲 𝗮𝗹𝗹 𝗿𝗲𝗹𝗲𝘃𝗮𝗻𝘁 𝘀𝗲𝗰𝘁𝗶𝗼𝗻𝘀 ✪ 𝗣𝗿𝗼𝘃𝗶𝗱𝗲 𝗱𝗲𝘁𝗮𝗶𝗹𝗲𝗱 𝗮𝗻𝘀…"
type textarea "x"
type textarea "⚠️ 𝗙𝗢𝗥𝗠 𝗜𝗡𝗦𝗧𝗥𝗨𝗖𝗧𝗜𝗢𝗡𝗦 ⚠️ ✪ 𝗖𝗼𝗺𝗽𝗹𝗲𝘁𝗲 𝗮𝗹𝗹 𝗿𝗲𝗹𝗲𝘃𝗮𝗻𝘁 𝘀𝗲𝗰𝘁𝗶𝗼𝗻𝘀 ✪ 𝗣𝗿𝗼𝘃𝗶𝗱𝗲 𝗱𝗲𝘁𝗮𝗶𝗹𝗲𝗱 𝗮𝗻𝘀…"
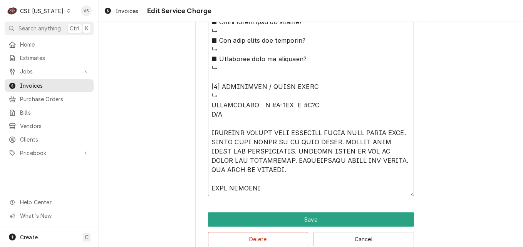
type textarea "x"
type textarea "⚠️ 𝗙𝗢𝗥𝗠 𝗜𝗡𝗦𝗧𝗥𝗨𝗖𝗧𝗜𝗢𝗡𝗦 ⚠️ ✪ 𝗖𝗼𝗺𝗽𝗹𝗲𝘁𝗲 𝗮𝗹𝗹 𝗿𝗲𝗹𝗲𝘃𝗮𝗻𝘁 𝘀𝗲𝗰𝘁𝗶𝗼𝗻𝘀 ✪ 𝗣𝗿𝗼𝘃𝗶𝗱𝗲 𝗱𝗲𝘁𝗮𝗶𝗹𝗲𝗱 𝗮𝗻𝘀…"
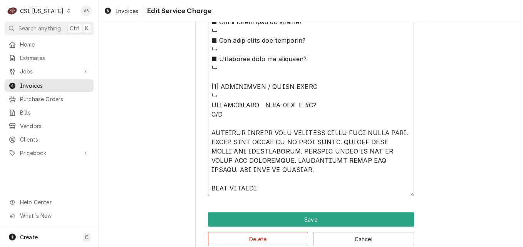
type textarea "x"
type textarea "⚠️ 𝗙𝗢𝗥𝗠 𝗜𝗡𝗦𝗧𝗥𝗨𝗖𝗧𝗜𝗢𝗡𝗦 ⚠️ ✪ 𝗖𝗼𝗺𝗽𝗹𝗲𝘁𝗲 𝗮𝗹𝗹 𝗿𝗲𝗹𝗲𝘃𝗮𝗻𝘁 𝘀𝗲𝗰𝘁𝗶𝗼𝗻𝘀 ✪ 𝗣𝗿𝗼𝘃𝗶𝗱𝗲 𝗱𝗲𝘁𝗮𝗶𝗹𝗲𝗱 𝗮𝗻𝘀…"
type textarea "x"
type textarea "⚠️ 𝗙𝗢𝗥𝗠 𝗜𝗡𝗦𝗧𝗥𝗨𝗖𝗧𝗜𝗢𝗡𝗦 ⚠️ ✪ 𝗖𝗼𝗺𝗽𝗹𝗲𝘁𝗲 𝗮𝗹𝗹 𝗿𝗲𝗹𝗲𝘃𝗮𝗻𝘁 𝘀𝗲𝗰𝘁𝗶𝗼𝗻𝘀 ✪ 𝗣𝗿𝗼𝘃𝗶𝗱𝗲 𝗱𝗲𝘁𝗮𝗶𝗹𝗲𝗱 𝗮𝗻𝘀…"
type textarea "x"
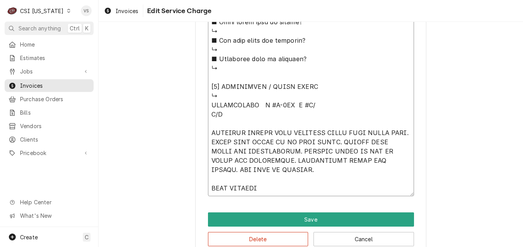
type textarea "⚠️ 𝗙𝗢𝗥𝗠 𝗜𝗡𝗦𝗧𝗥𝗨𝗖𝗧𝗜𝗢𝗡𝗦 ⚠️ ✪ 𝗖𝗼𝗺𝗽𝗹𝗲𝘁𝗲 𝗮𝗹𝗹 𝗿𝗲𝗹𝗲𝘃𝗮𝗻𝘁 𝘀𝗲𝗰𝘁𝗶𝗼𝗻𝘀 ✪ 𝗣𝗿𝗼𝘃𝗶𝗱𝗲 𝗱𝗲𝘁𝗮𝗶𝗹𝗲𝗱 𝗮𝗻𝘀…"
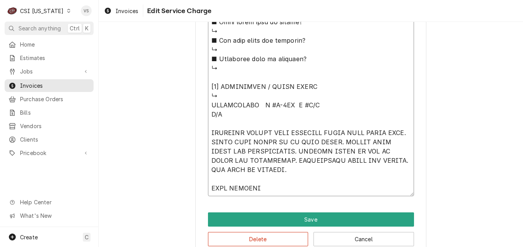
drag, startPoint x: 210, startPoint y: 115, endPoint x: 230, endPoint y: 116, distance: 20.4
type textarea "x"
type textarea "⚠️ 𝗙𝗢𝗥𝗠 𝗜𝗡𝗦𝗧𝗥𝗨𝗖𝗧𝗜𝗢𝗡𝗦 ⚠️ ✪ 𝗖𝗼𝗺𝗽𝗹𝗲𝘁𝗲 𝗮𝗹𝗹 𝗿𝗲𝗹𝗲𝘃𝗮𝗻𝘁 𝘀𝗲𝗰𝘁𝗶𝗼𝗻𝘀 ✪ 𝗣𝗿𝗼𝘃𝗶𝗱𝗲 𝗱𝗲𝘁𝗮𝗶𝗹𝗲𝗱 𝗮𝗻𝘀…"
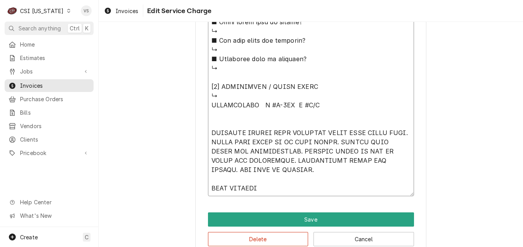
type textarea "x"
type textarea "⚠️ 𝗙𝗢𝗥𝗠 𝗜𝗡𝗦𝗧𝗥𝗨𝗖𝗧𝗜𝗢𝗡𝗦 ⚠️ ✪ 𝗖𝗼𝗺𝗽𝗹𝗲𝘁𝗲 𝗮𝗹𝗹 𝗿𝗲𝗹𝗲𝘃𝗮𝗻𝘁 𝘀𝗲𝗰𝘁𝗶𝗼𝗻𝘀 ✪ 𝗣𝗿𝗼𝘃𝗶𝗱𝗲 𝗱𝗲𝘁𝗮𝗶𝗹𝗲𝗱 𝗮𝗻𝘀…"
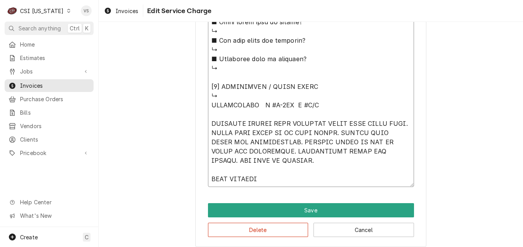
type textarea "x"
type textarea "⚠️ 𝗙𝗢𝗥𝗠 𝗜𝗡𝗦𝗧𝗥𝗨𝗖𝗧𝗜𝗢𝗡𝗦 ⚠️ ✪ 𝗖𝗼𝗺𝗽𝗹𝗲𝘁𝗲 𝗮𝗹𝗹 𝗿𝗲𝗹𝗲𝘃𝗮𝗻𝘁 𝘀𝗲𝗰𝘁𝗶𝗼𝗻𝘀 ✪ 𝗣𝗿𝗼𝘃𝗶𝗱𝗲 𝗱𝗲𝘁𝗮𝗶𝗹𝗲𝗱 𝗮𝗻𝘀…"
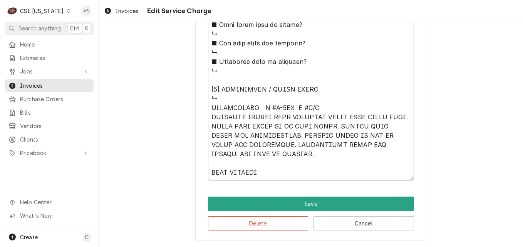
scroll to position [806, 0]
type textarea "x"
drag, startPoint x: 209, startPoint y: 108, endPoint x: 263, endPoint y: 143, distance: 64.5
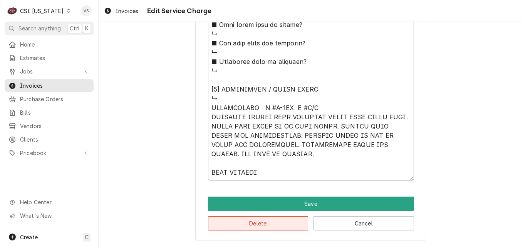
type textarea "⚠️ 𝗙𝗢𝗥𝗠 𝗜𝗡𝗦𝗧𝗥𝗨𝗖𝗧𝗜𝗢𝗡𝗦 ⚠️ ✪ 𝗖𝗼𝗺𝗽𝗹𝗲𝘁𝗲 𝗮𝗹𝗹 𝗿𝗲𝗹𝗲𝘃𝗮𝗻𝘁 𝘀𝗲𝗰𝘁𝗶𝗼𝗻𝘀 ✪ 𝗣𝗿𝗼𝘃𝗶𝗱𝗲 𝗱𝗲𝘁𝗮𝗶𝗹𝗲𝗱 𝗮𝗻𝘀…"
click at [283, 226] on button "Delete" at bounding box center [258, 223] width 101 height 14
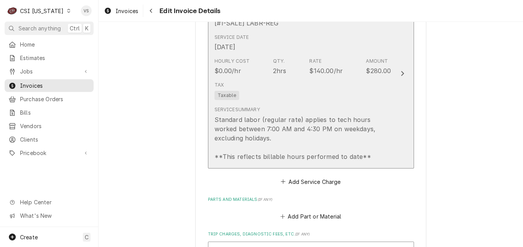
scroll to position [569, 0]
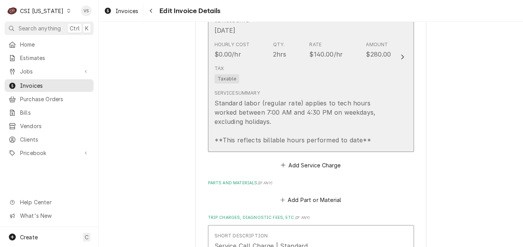
click at [273, 87] on div "Tax Taxable" at bounding box center [303, 74] width 177 height 25
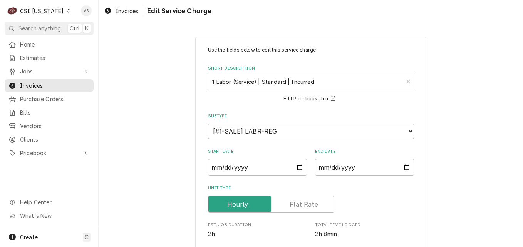
scroll to position [233, 0]
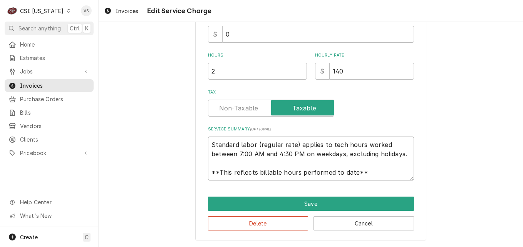
click at [210, 143] on textarea "Standard labor (regular rate) applies to tech hours worked between 7:00 AM and …" at bounding box center [311, 159] width 206 height 44
drag, startPoint x: 208, startPoint y: 144, endPoint x: 381, endPoint y: 183, distance: 177.6
click at [381, 183] on div "Use the fields below to edit this service charge Short Description 1-Labor (Ser…" at bounding box center [310, 22] width 231 height 437
paste textarea "GRINDMASTER M #B-3WL S #N/A CUSTOMER STATES UNIT DRIPPING WATER FROM SPRAY HEAD…"
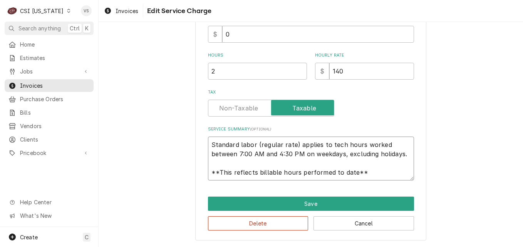
type textarea "x"
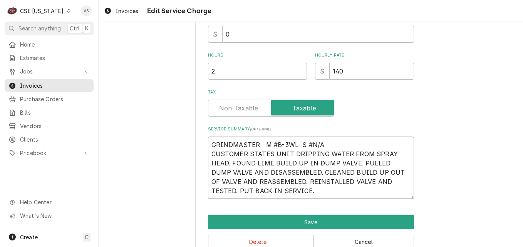
scroll to position [0, 0]
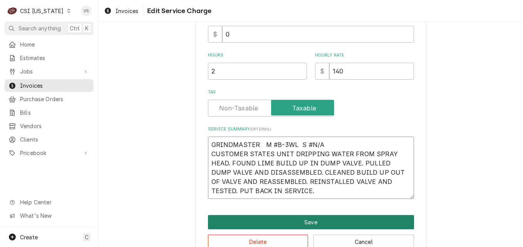
type textarea "GRINDMASTER M #B-3WL S #N/A CUSTOMER STATES UNIT DRIPPING WATER FROM SPRAY HEAD…"
click at [288, 221] on button "Save" at bounding box center [311, 222] width 206 height 14
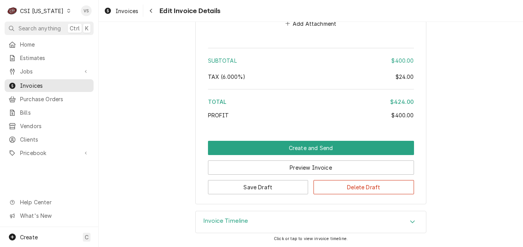
scroll to position [1103, 0]
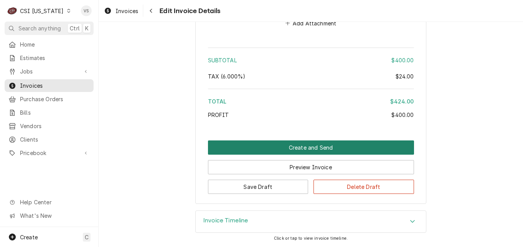
click at [275, 151] on button "Create and Send" at bounding box center [311, 148] width 206 height 14
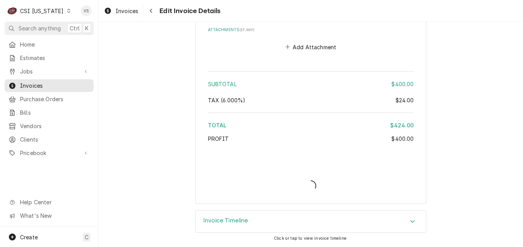
scroll to position [1080, 0]
type textarea "x"
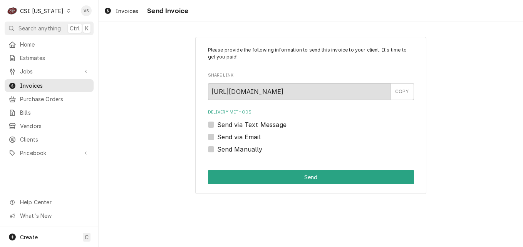
click at [217, 151] on label "Send Manually" at bounding box center [239, 149] width 45 height 9
click at [217, 151] on input "Send Manually" at bounding box center [320, 153] width 206 height 17
click at [217, 149] on label "Send Manually" at bounding box center [239, 149] width 45 height 9
click at [217, 149] on input "Send Manually" at bounding box center [320, 153] width 206 height 17
click at [217, 148] on label "Send Manually" at bounding box center [239, 149] width 45 height 9
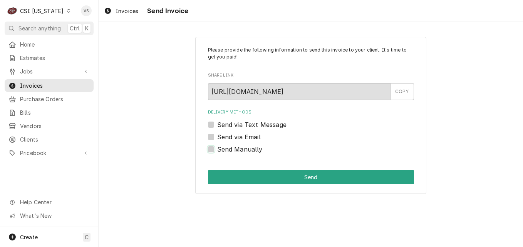
click at [217, 148] on input "Send Manually" at bounding box center [320, 153] width 206 height 17
checkbox input "true"
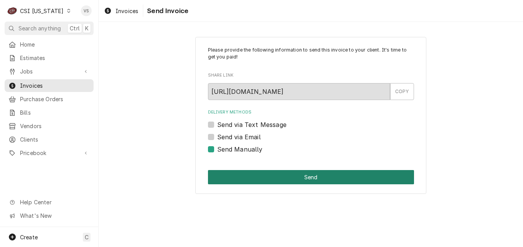
click at [241, 174] on button "Send" at bounding box center [311, 177] width 206 height 14
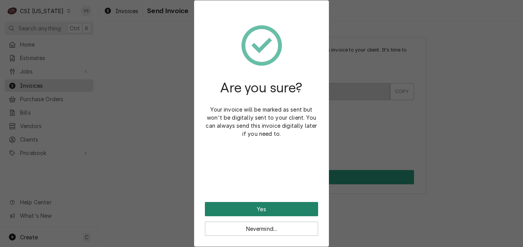
click at [245, 208] on button "Yes" at bounding box center [261, 209] width 113 height 14
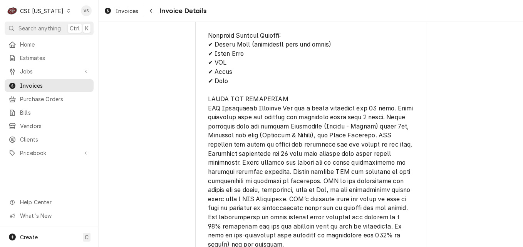
scroll to position [1310, 0]
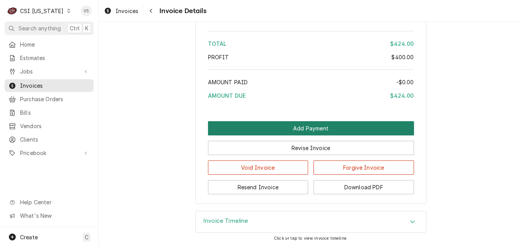
click at [272, 136] on button "Add Payment" at bounding box center [311, 128] width 206 height 14
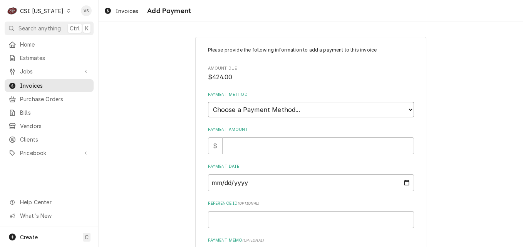
click at [247, 110] on select "Choose a Payment Method... Cash Check Credit/Debit Card ACH/eCheck Other" at bounding box center [311, 109] width 206 height 15
select select "3"
click at [208, 102] on select "Choose a Payment Method... Cash Check Credit/Debit Card ACH/eCheck Other" at bounding box center [311, 109] width 206 height 15
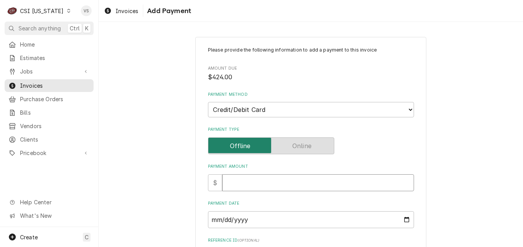
click at [231, 183] on input "Payment Amount" at bounding box center [318, 182] width 192 height 17
type textarea "x"
type input "4"
type textarea "x"
type input "42"
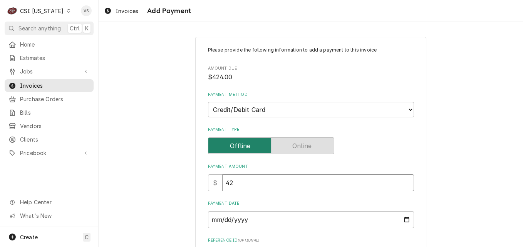
type textarea "x"
type input "424"
type textarea "x"
type input "424.0"
type textarea "x"
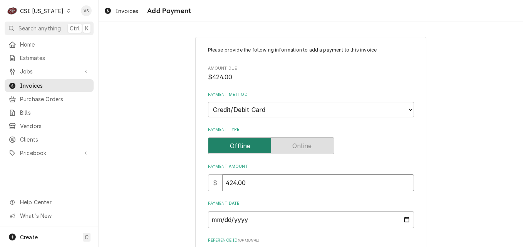
type input "424.00"
click at [402, 220] on input "Payment Date" at bounding box center [311, 219] width 206 height 17
type input "2025-09-08"
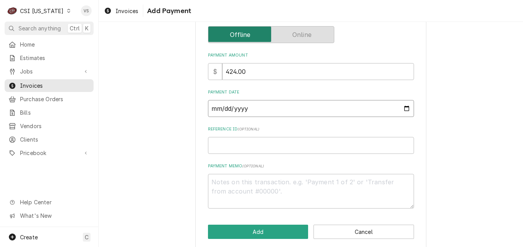
scroll to position [120, 0]
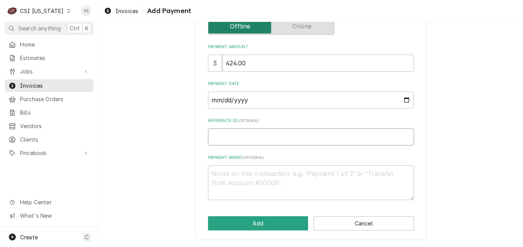
click at [220, 138] on input "Reference ID ( optional )" at bounding box center [311, 137] width 206 height 17
type textarea "x"
type input "8"
type textarea "x"
type input "82"
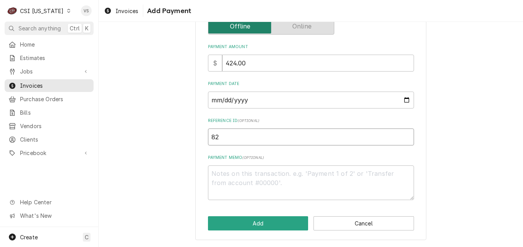
type textarea "x"
type input "825"
type textarea "x"
type input "8250"
type textarea "x"
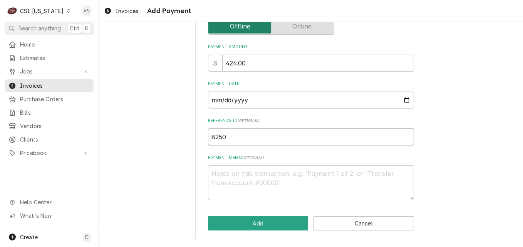
type input "82505"
type textarea "x"
type input "82505G"
click at [231, 179] on textarea "Payment Memo ( optional )" at bounding box center [311, 183] width 206 height 35
type textarea "x"
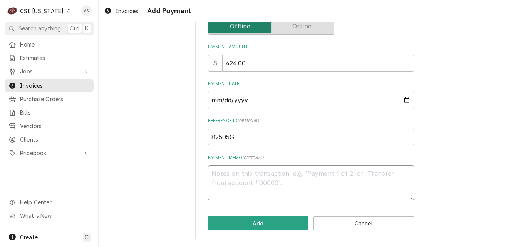
type textarea "V"
type textarea "x"
type textarea "Vi"
type textarea "x"
type textarea "Vis"
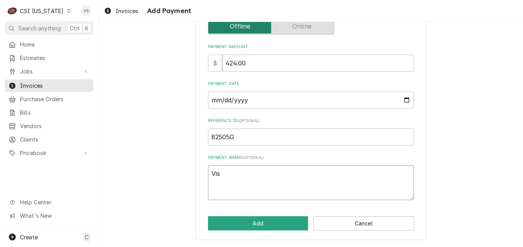
type textarea "x"
type textarea "Visa"
type textarea "x"
type textarea "Visa"
type textarea "x"
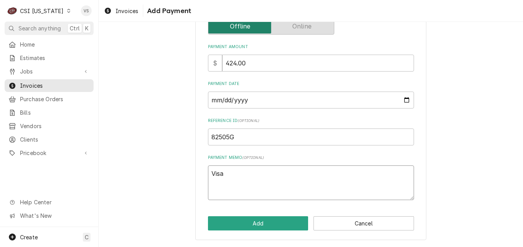
type textarea "Visa 8"
type textarea "x"
type textarea "Visa 89"
type textarea "x"
type textarea "Visa 898"
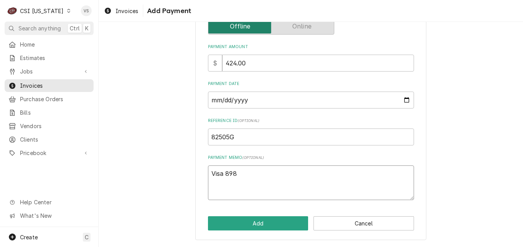
type textarea "x"
type textarea "Visa 8982"
click at [270, 225] on button "Add" at bounding box center [258, 223] width 101 height 14
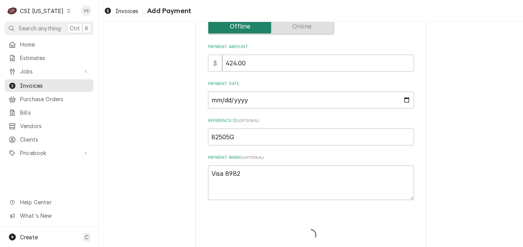
type textarea "x"
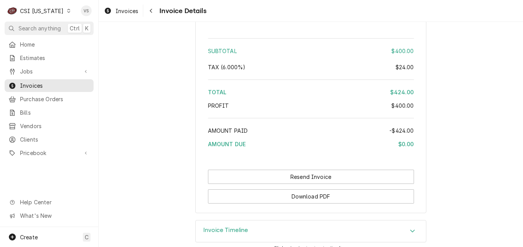
scroll to position [1417, 0]
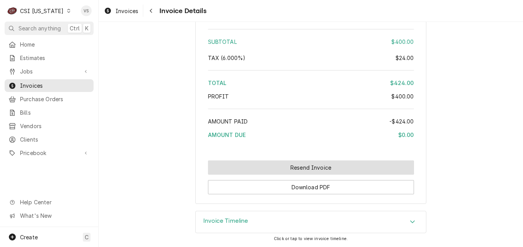
click at [275, 167] on button "Resend Invoice" at bounding box center [311, 168] width 206 height 14
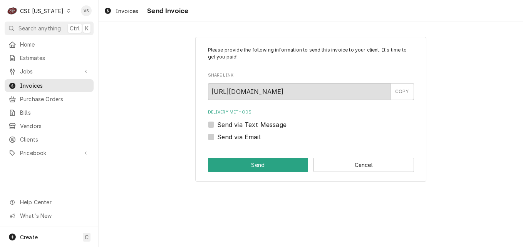
click at [217, 139] on label "Send via Email" at bounding box center [239, 136] width 44 height 9
click at [217, 139] on input "Send via Email" at bounding box center [320, 140] width 206 height 17
checkbox input "true"
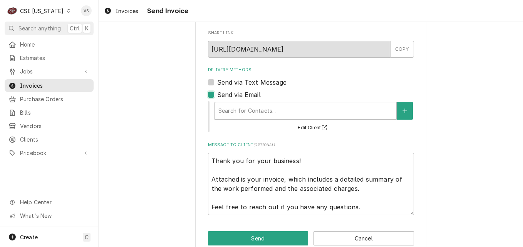
scroll to position [57, 0]
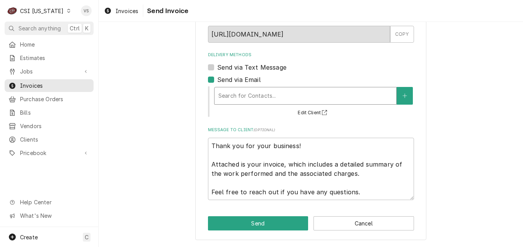
click at [230, 97] on div "Delivery Methods" at bounding box center [305, 96] width 174 height 14
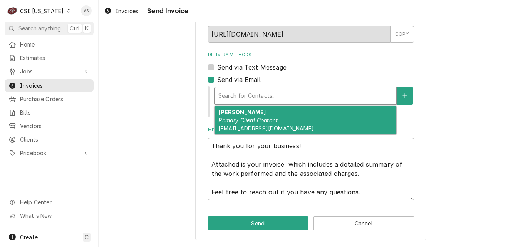
click at [235, 123] on em "Primary Client Contact" at bounding box center [247, 120] width 59 height 7
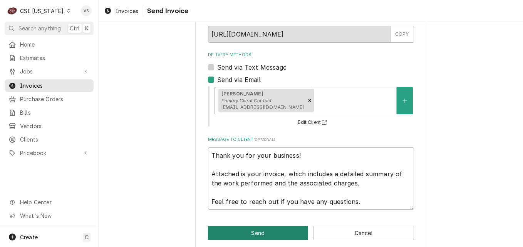
click at [245, 232] on button "Send" at bounding box center [258, 233] width 101 height 14
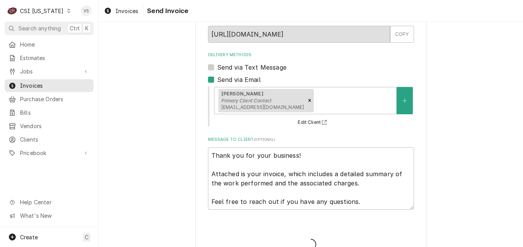
type textarea "x"
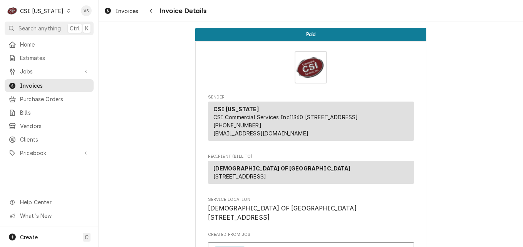
click at [67, 12] on icon "Dynamic Content Wrapper" at bounding box center [68, 11] width 3 height 4
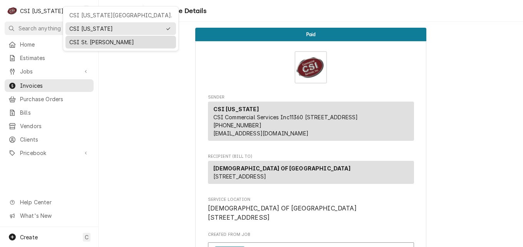
click at [79, 39] on div "CSI St. [PERSON_NAME]" at bounding box center [120, 42] width 103 height 8
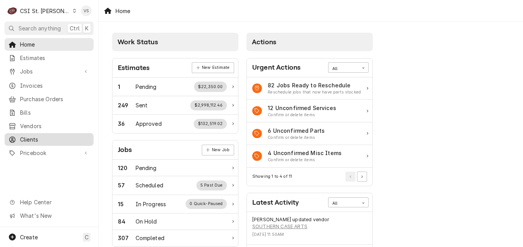
click at [38, 136] on span "Clients" at bounding box center [55, 140] width 70 height 8
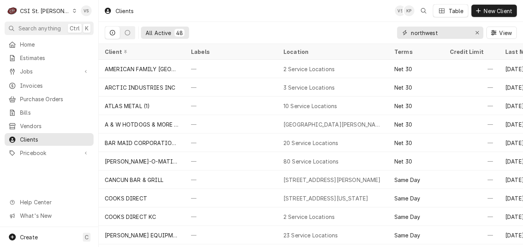
click at [413, 34] on input "northwest" at bounding box center [440, 33] width 58 height 12
click at [441, 33] on input "northwest" at bounding box center [440, 33] width 58 height 12
drag, startPoint x: 431, startPoint y: 33, endPoint x: 396, endPoint y: 31, distance: 34.3
click at [396, 31] on div "All Active 48 northwest View" at bounding box center [311, 33] width 412 height 22
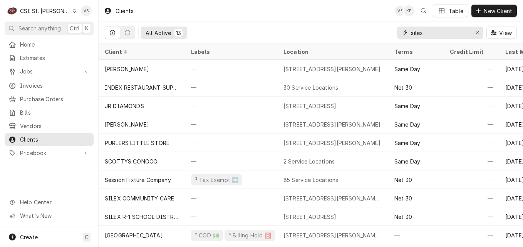
type input "silex"
click at [73, 10] on icon "Dynamic Content Wrapper" at bounding box center [74, 11] width 3 height 4
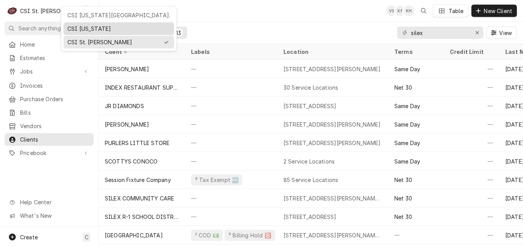
click at [79, 30] on div "CSI [US_STATE]" at bounding box center [118, 29] width 103 height 8
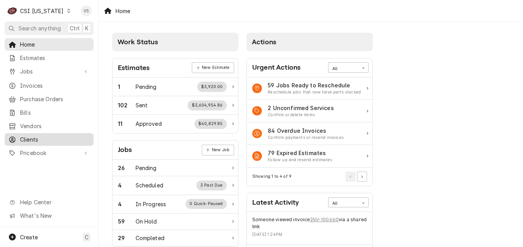
click at [34, 136] on span "Clients" at bounding box center [55, 140] width 70 height 8
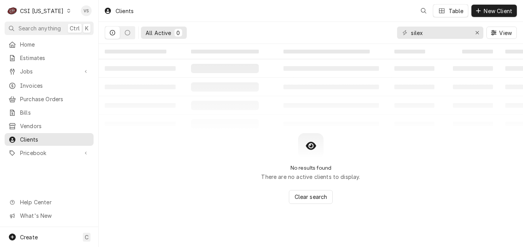
click at [59, 136] on span "Clients" at bounding box center [55, 140] width 70 height 8
click at [391, 32] on div "All Active 0 silex View" at bounding box center [311, 33] width 412 height 22
type input "f"
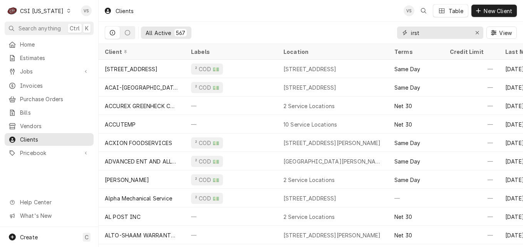
click at [433, 34] on input "irst" at bounding box center [440, 33] width 58 height 12
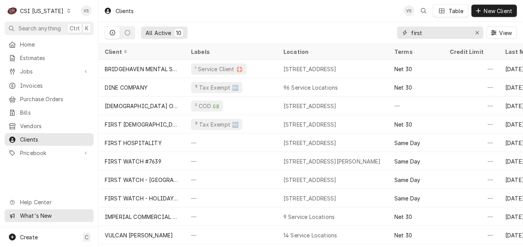
type input "first"
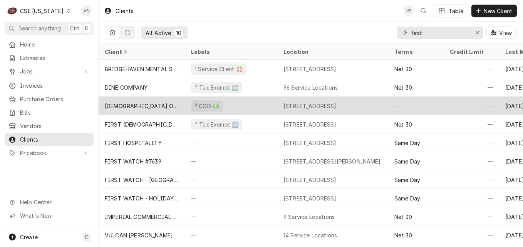
click at [158, 102] on div "[DEMOGRAPHIC_DATA] OF [GEOGRAPHIC_DATA]" at bounding box center [142, 106] width 74 height 8
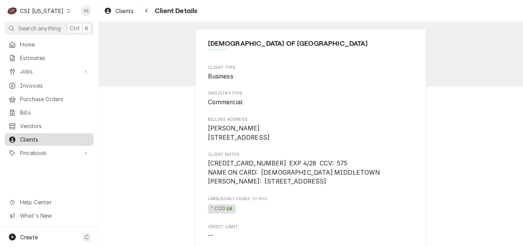
click at [47, 136] on span "Clients" at bounding box center [55, 140] width 70 height 8
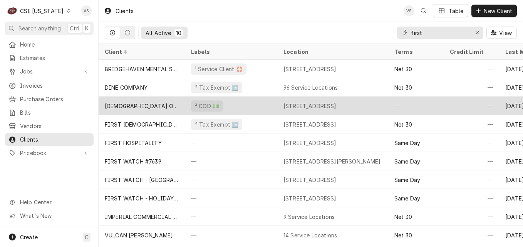
click at [156, 107] on div "[DEMOGRAPHIC_DATA] OF [GEOGRAPHIC_DATA]" at bounding box center [142, 106] width 74 height 8
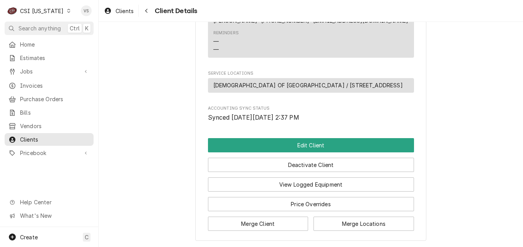
scroll to position [347, 0]
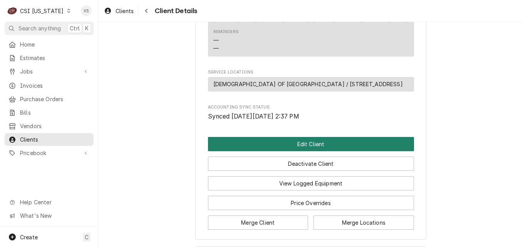
click at [252, 151] on button "Edit Client" at bounding box center [311, 144] width 206 height 14
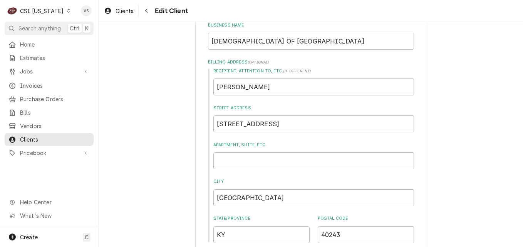
scroll to position [347, 0]
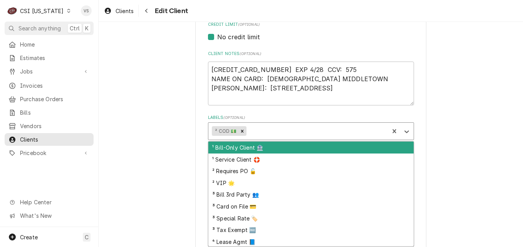
click at [267, 128] on div "Labels" at bounding box center [316, 131] width 137 height 14
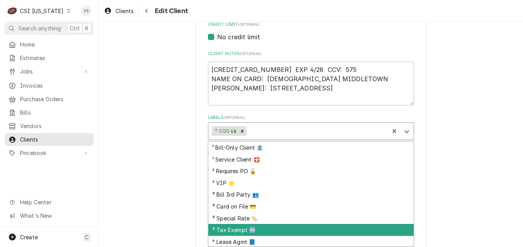
click at [231, 231] on div "³ Tax Exempt 🆓" at bounding box center [310, 230] width 205 height 12
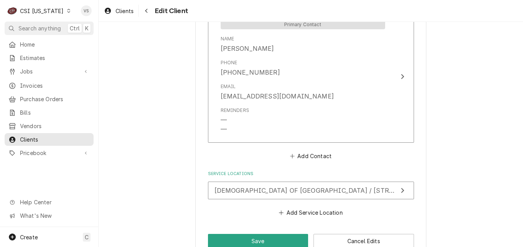
scroll to position [634, 0]
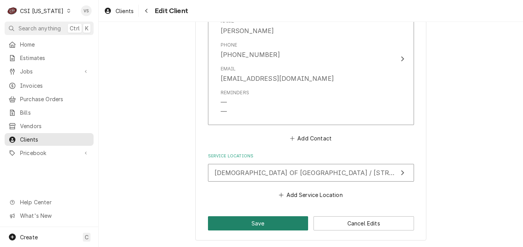
drag, startPoint x: 259, startPoint y: 221, endPoint x: 257, endPoint y: 205, distance: 16.3
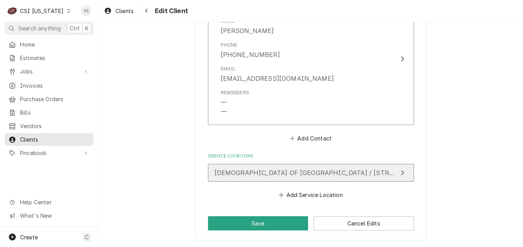
click at [255, 175] on span "[DEMOGRAPHIC_DATA] OF [GEOGRAPHIC_DATA] / [STREET_ADDRESS]" at bounding box center [326, 173] width 222 height 8
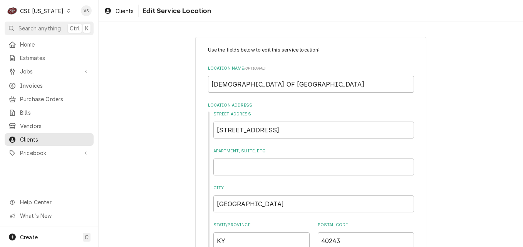
scroll to position [256, 0]
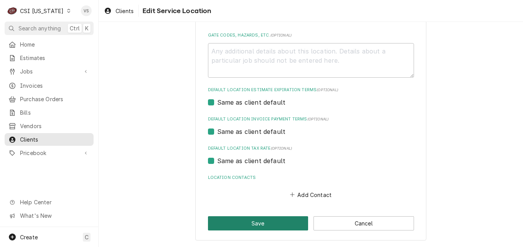
click at [258, 227] on button "Save" at bounding box center [258, 223] width 101 height 14
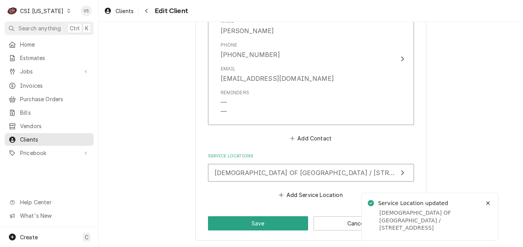
scroll to position [625, 0]
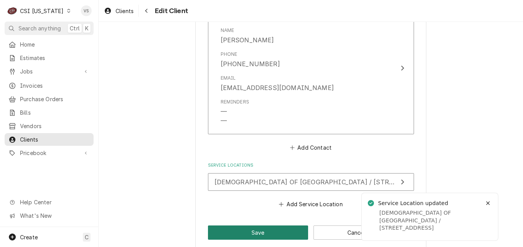
click at [250, 230] on button "Save" at bounding box center [258, 233] width 101 height 14
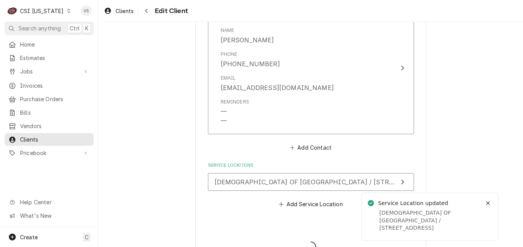
type textarea "x"
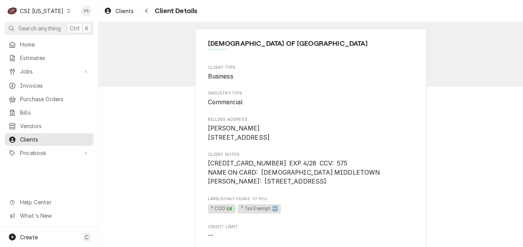
click at [42, 82] on span "Invoices" at bounding box center [55, 86] width 70 height 8
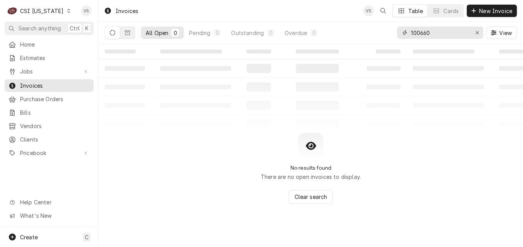
click at [431, 32] on input "100660" at bounding box center [440, 33] width 58 height 12
click at [401, 35] on div "100660" at bounding box center [440, 33] width 86 height 12
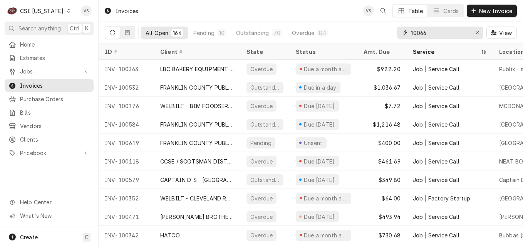
type input "100660"
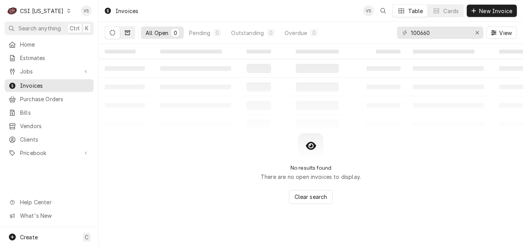
click at [127, 37] on button "Dynamic Content Wrapper" at bounding box center [127, 33] width 15 height 12
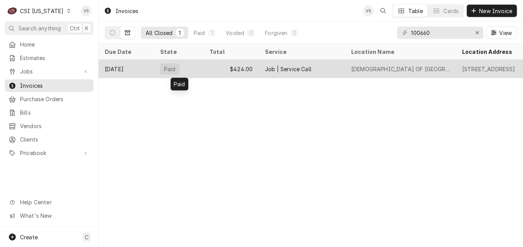
click at [185, 67] on div "Paid" at bounding box center [178, 69] width 49 height 18
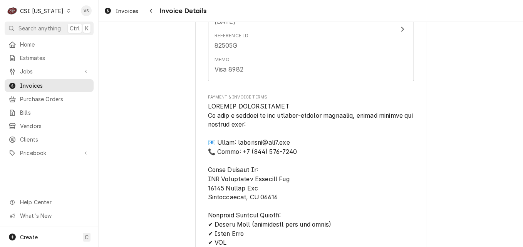
scroll to position [904, 0]
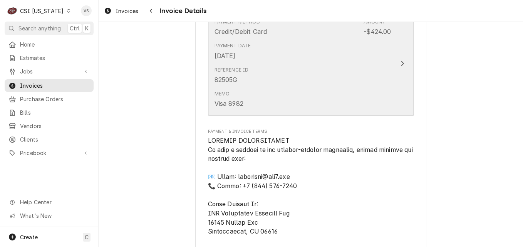
click at [312, 87] on div "Reference ID 82505G" at bounding box center [303, 76] width 177 height 24
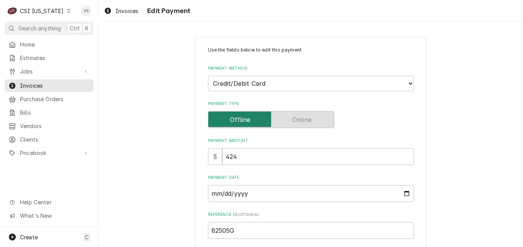
click at [143, 129] on div "Use the fields below to edit this payment Payment Method Choose a Payment Metho…" at bounding box center [311, 195] width 424 height 330
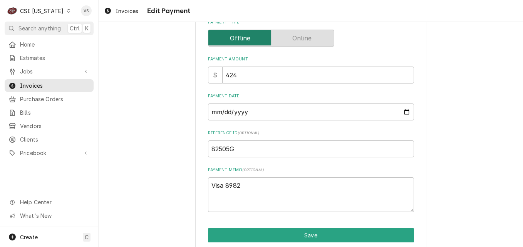
scroll to position [113, 0]
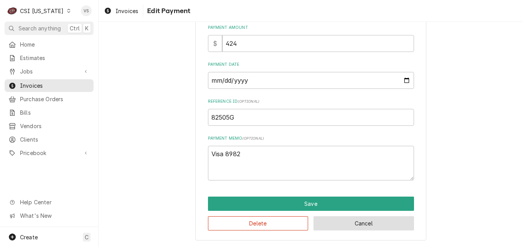
click at [372, 225] on button "Cancel" at bounding box center [364, 223] width 101 height 14
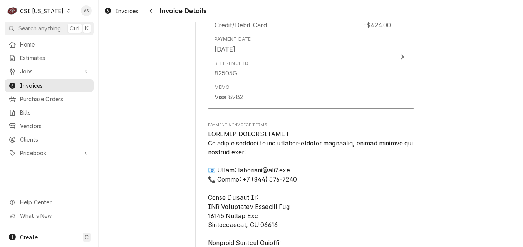
scroll to position [886, 0]
